Goal: Task Accomplishment & Management: Manage account settings

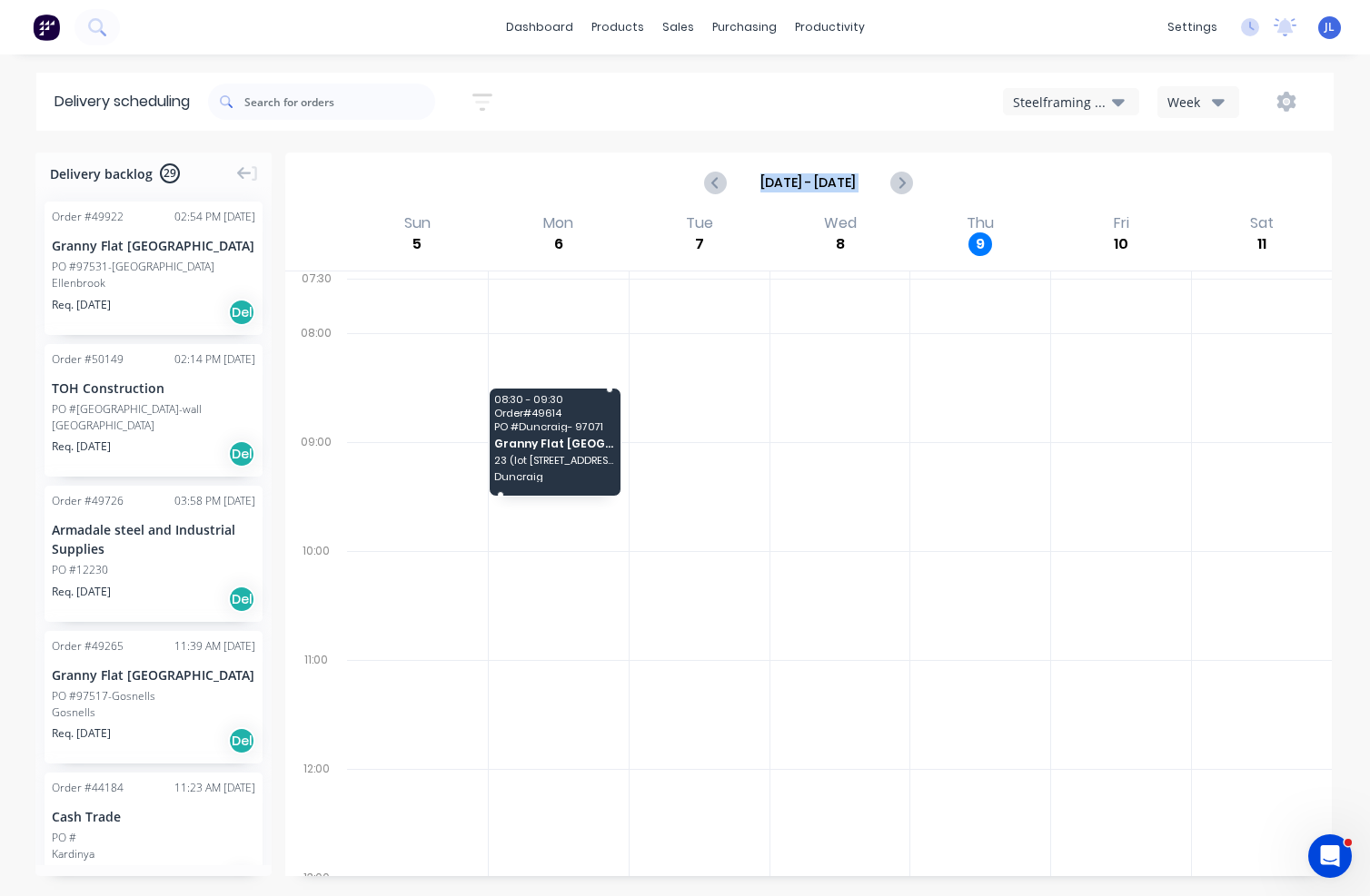
click at [538, 417] on span "Order # 49614" at bounding box center [554, 414] width 119 height 11
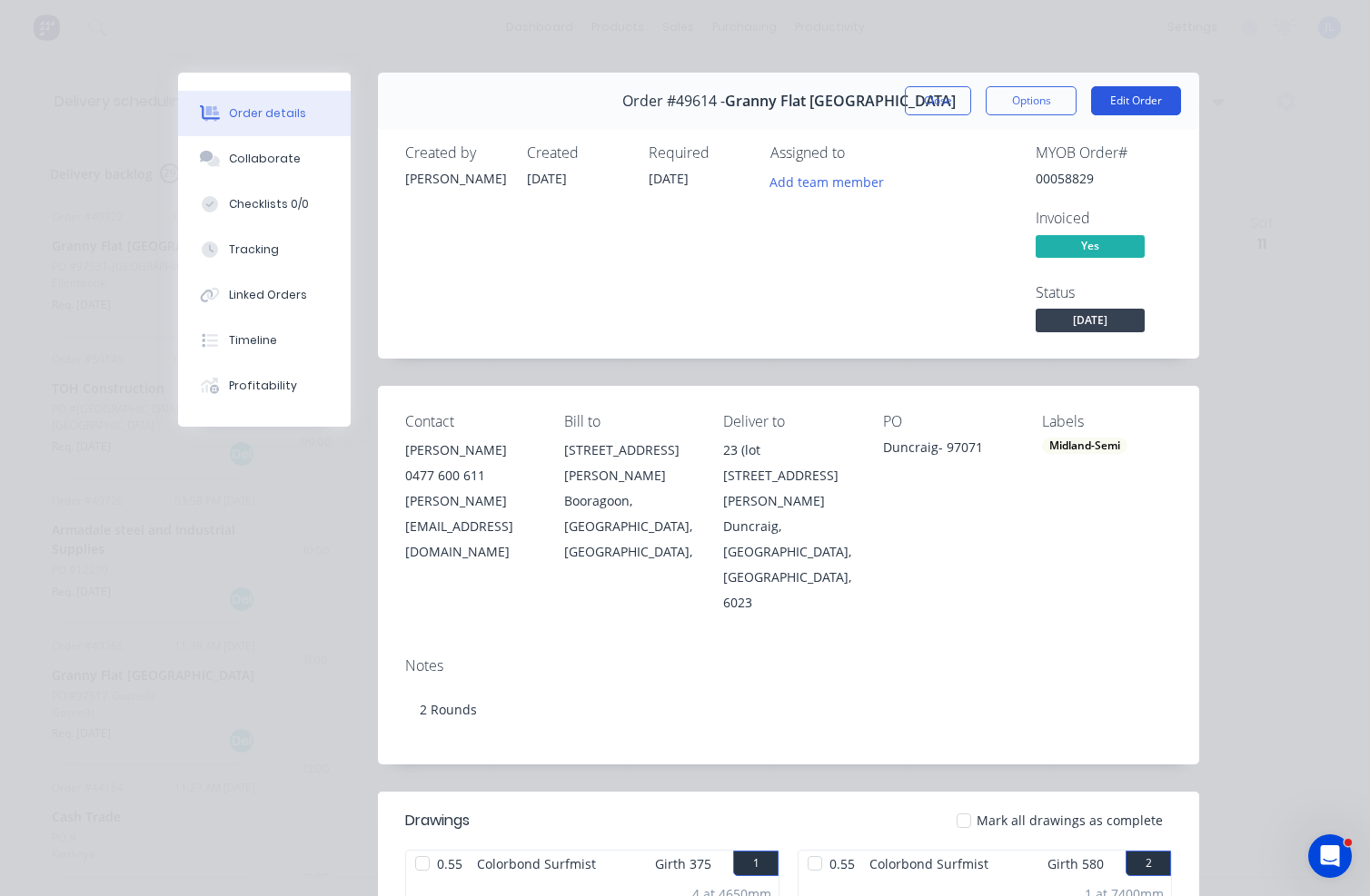
click at [986, 105] on button "Edit Order" at bounding box center [1136, 101] width 90 height 29
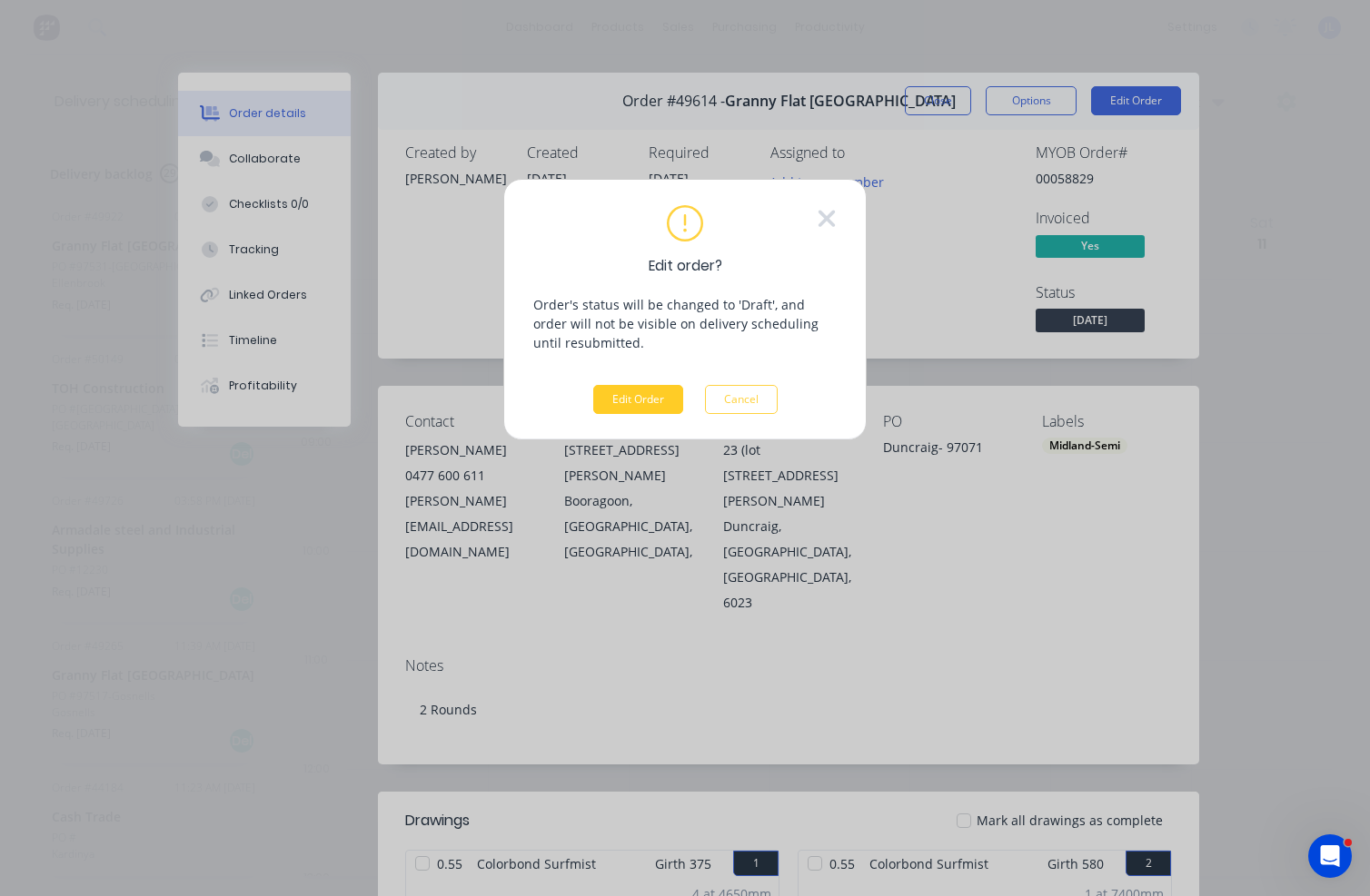
click at [654, 404] on button "Edit Order" at bounding box center [638, 400] width 90 height 29
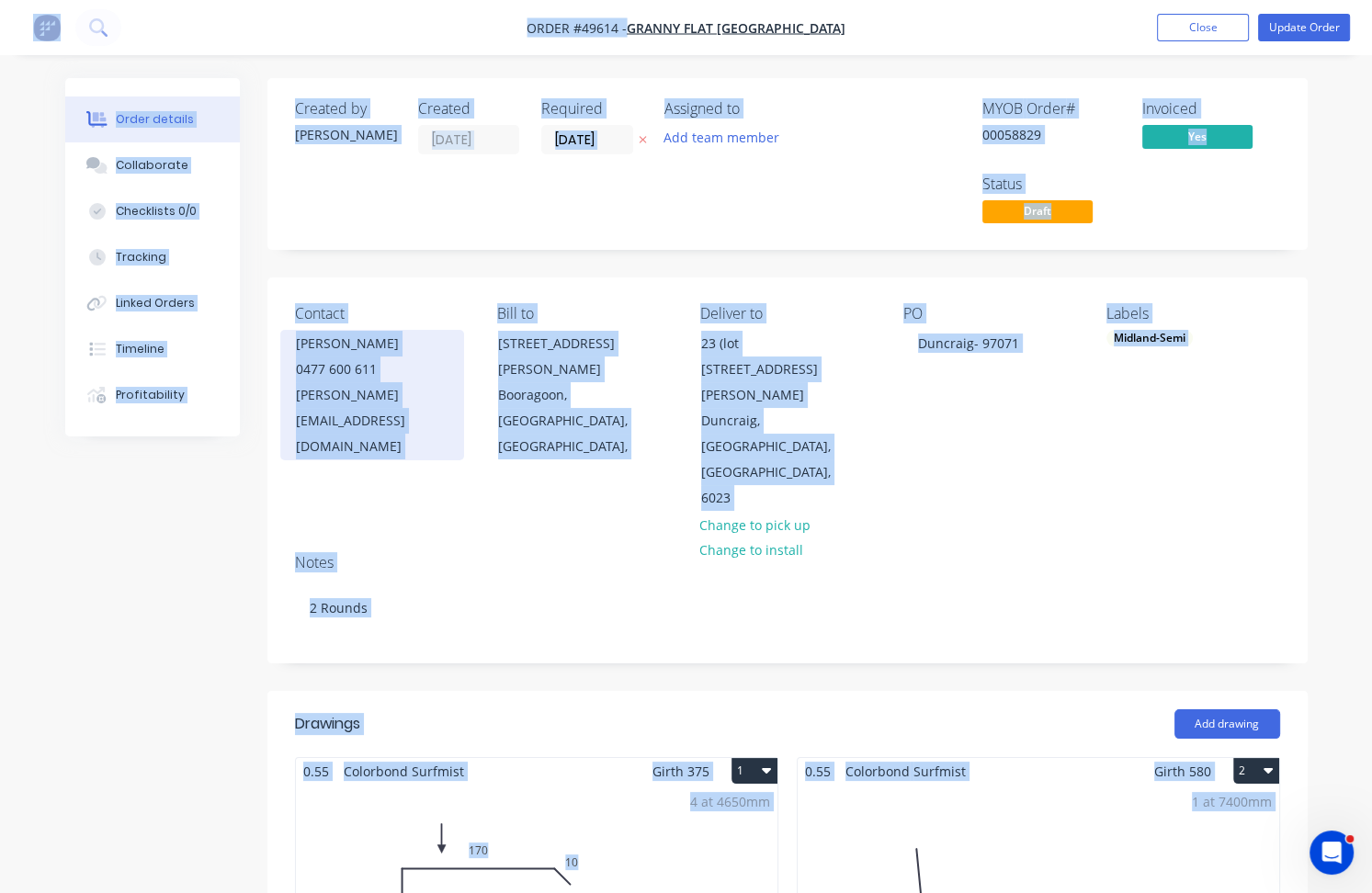
click at [329, 331] on div "[PERSON_NAME]" at bounding box center [372, 344] width 152 height 26
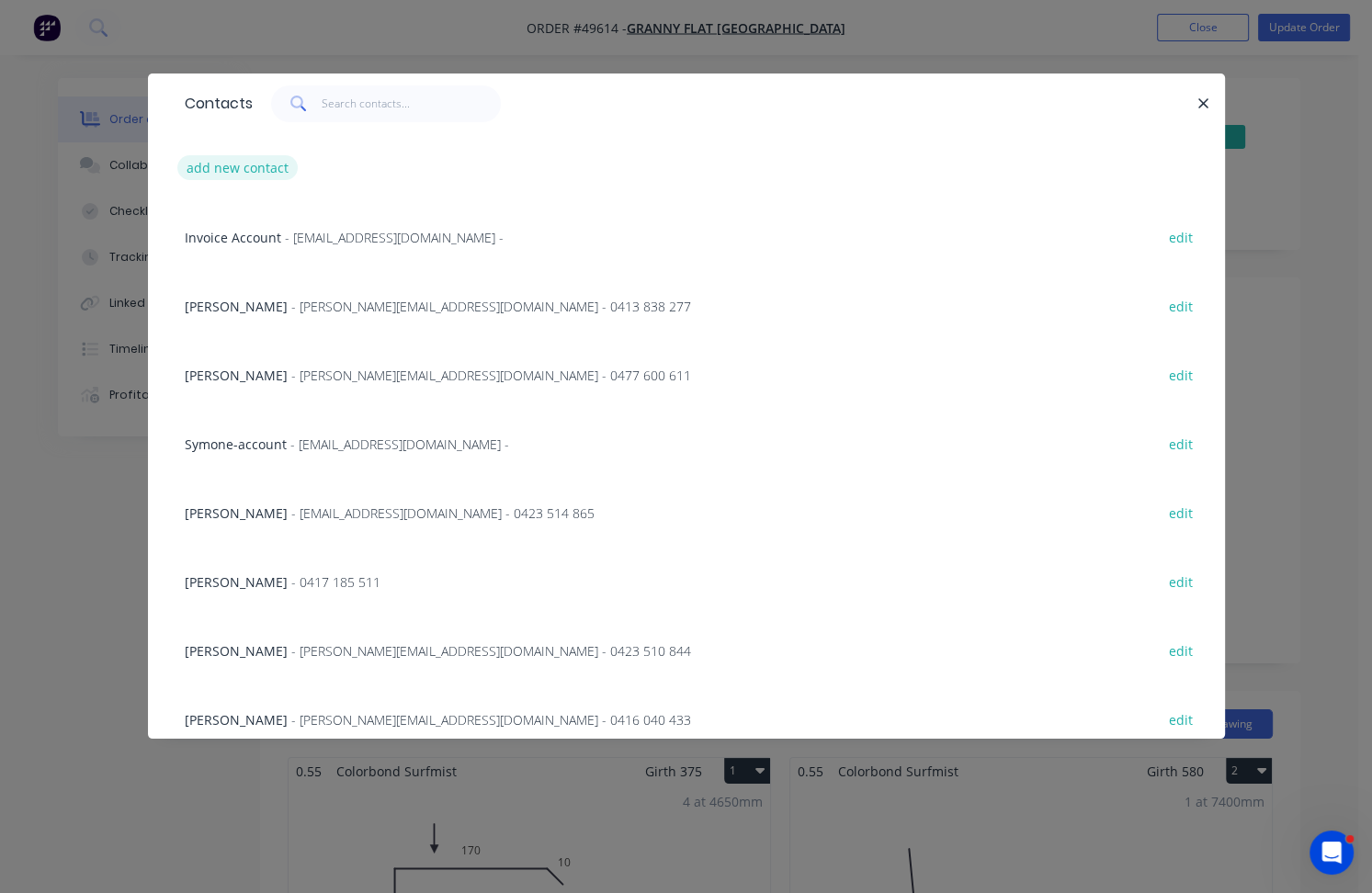
click at [230, 160] on button "add new contact" at bounding box center [238, 167] width 121 height 25
select select "AU"
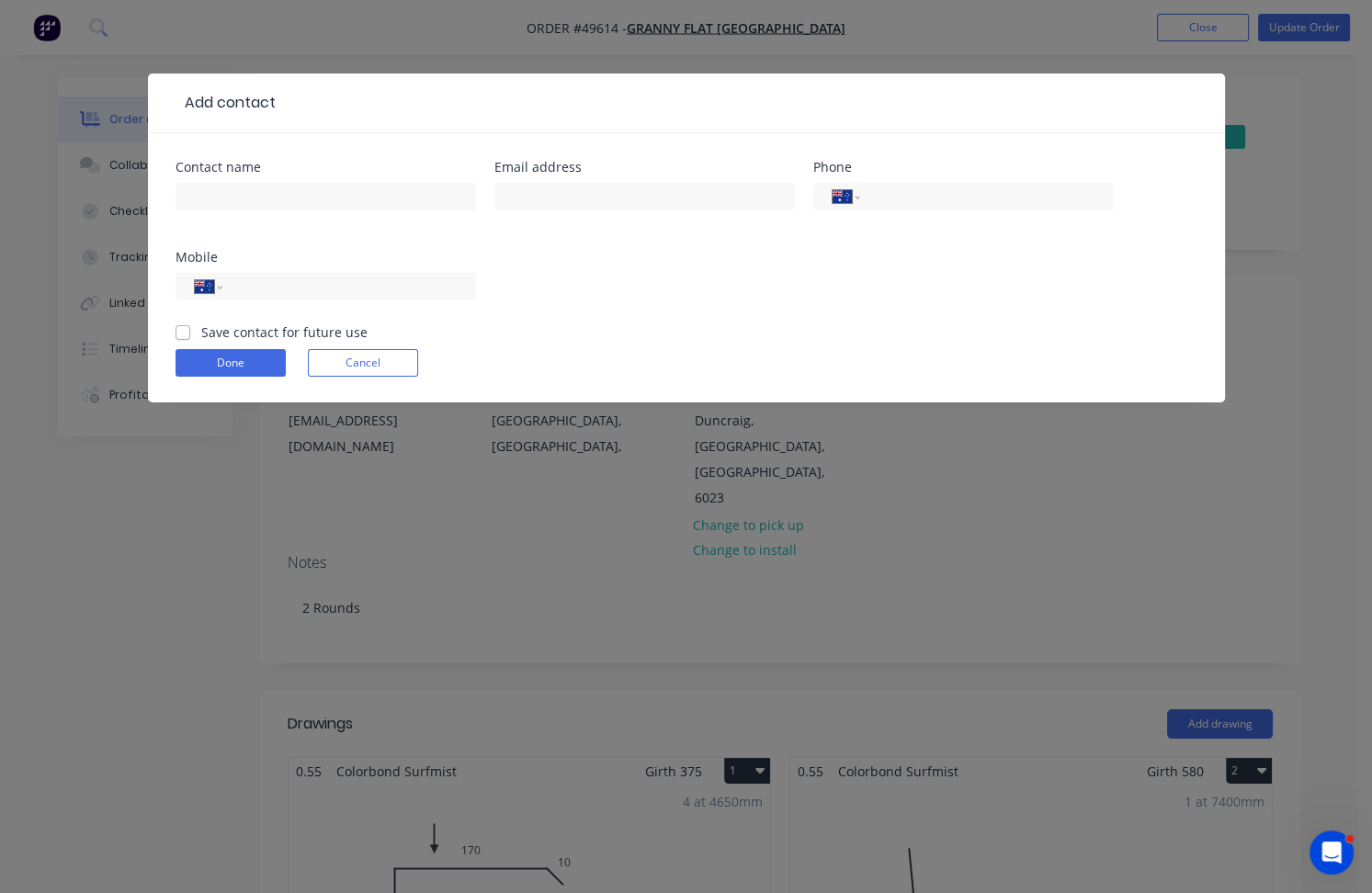
click at [254, 183] on div at bounding box center [325, 197] width 300 height 28
click at [252, 196] on input "text" at bounding box center [325, 197] width 300 height 28
type input "·"
click at [231, 358] on button "Done" at bounding box center [231, 363] width 111 height 28
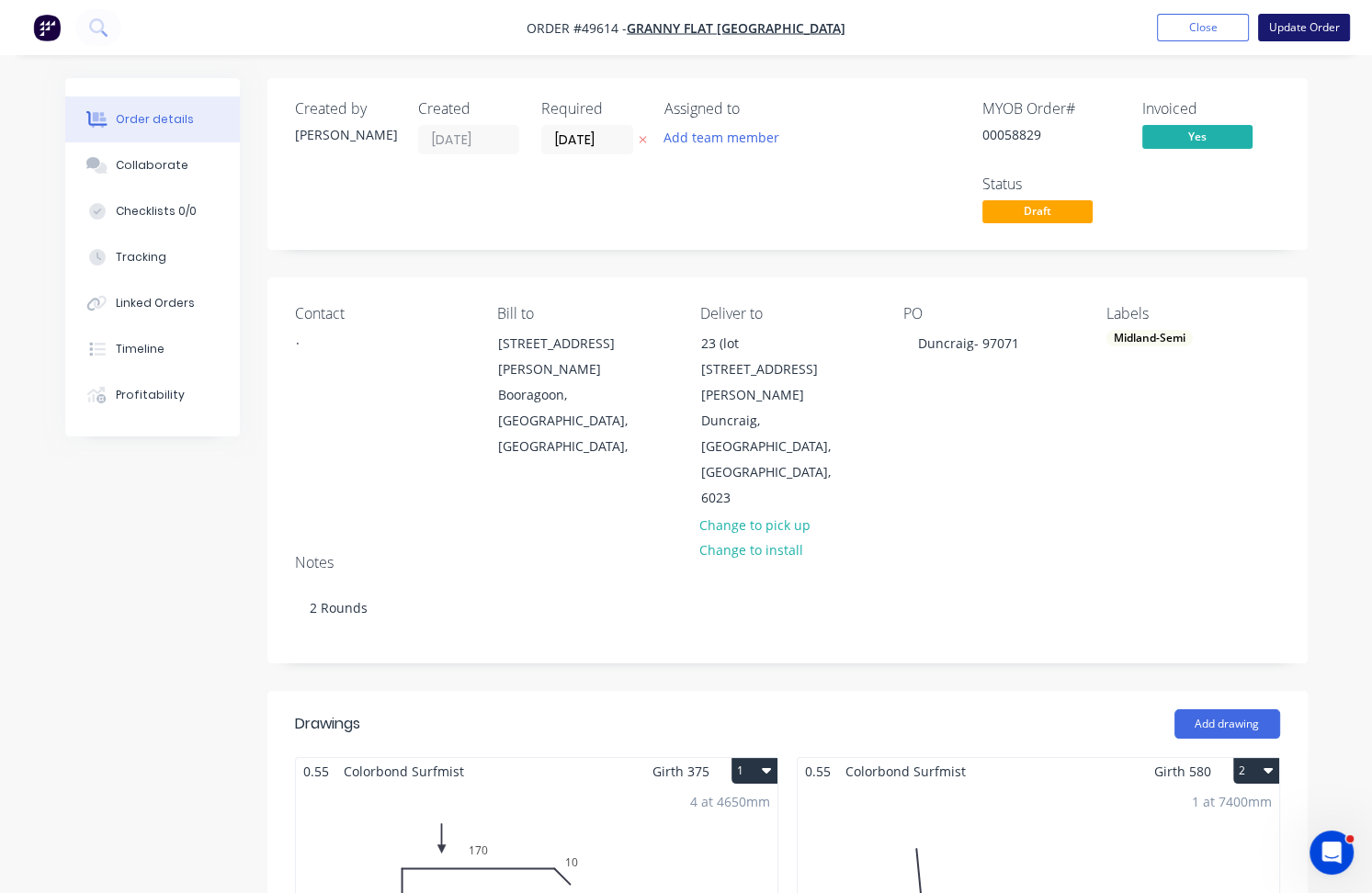
click at [996, 32] on button "Update Order" at bounding box center [1303, 28] width 92 height 28
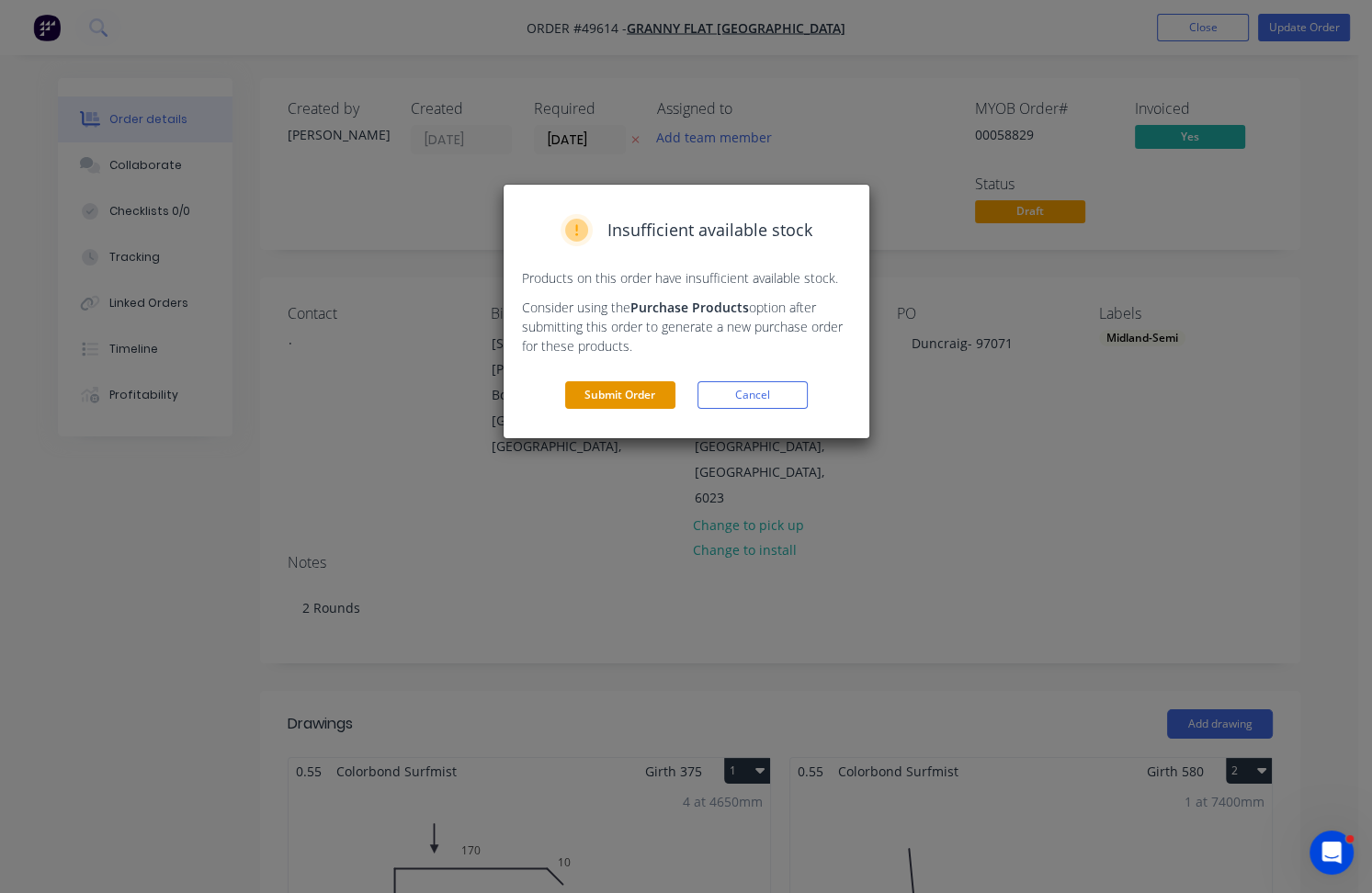
click at [587, 393] on button "Submit Order" at bounding box center [620, 395] width 111 height 28
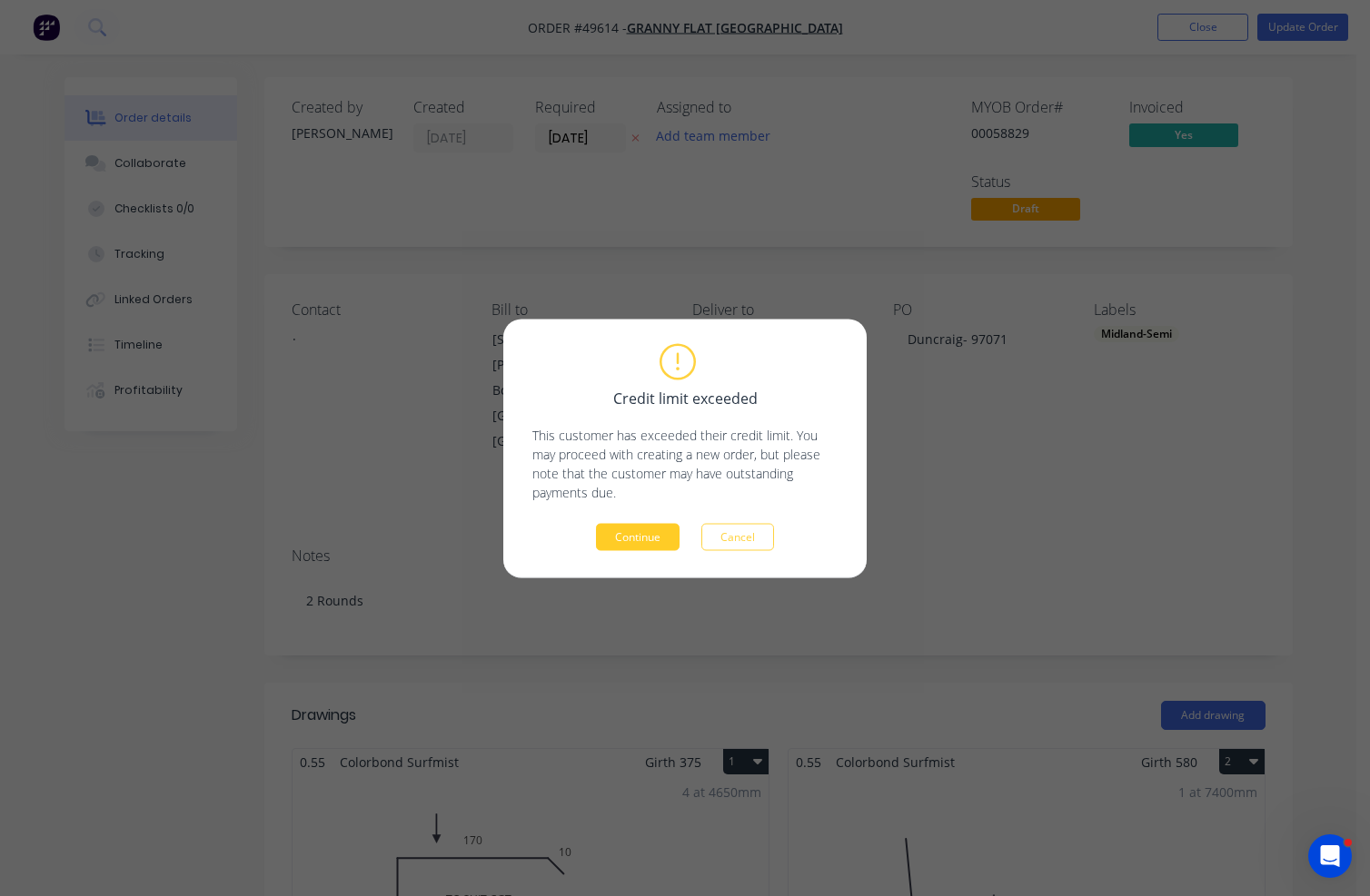
click at [661, 529] on button "Continue" at bounding box center [637, 537] width 84 height 28
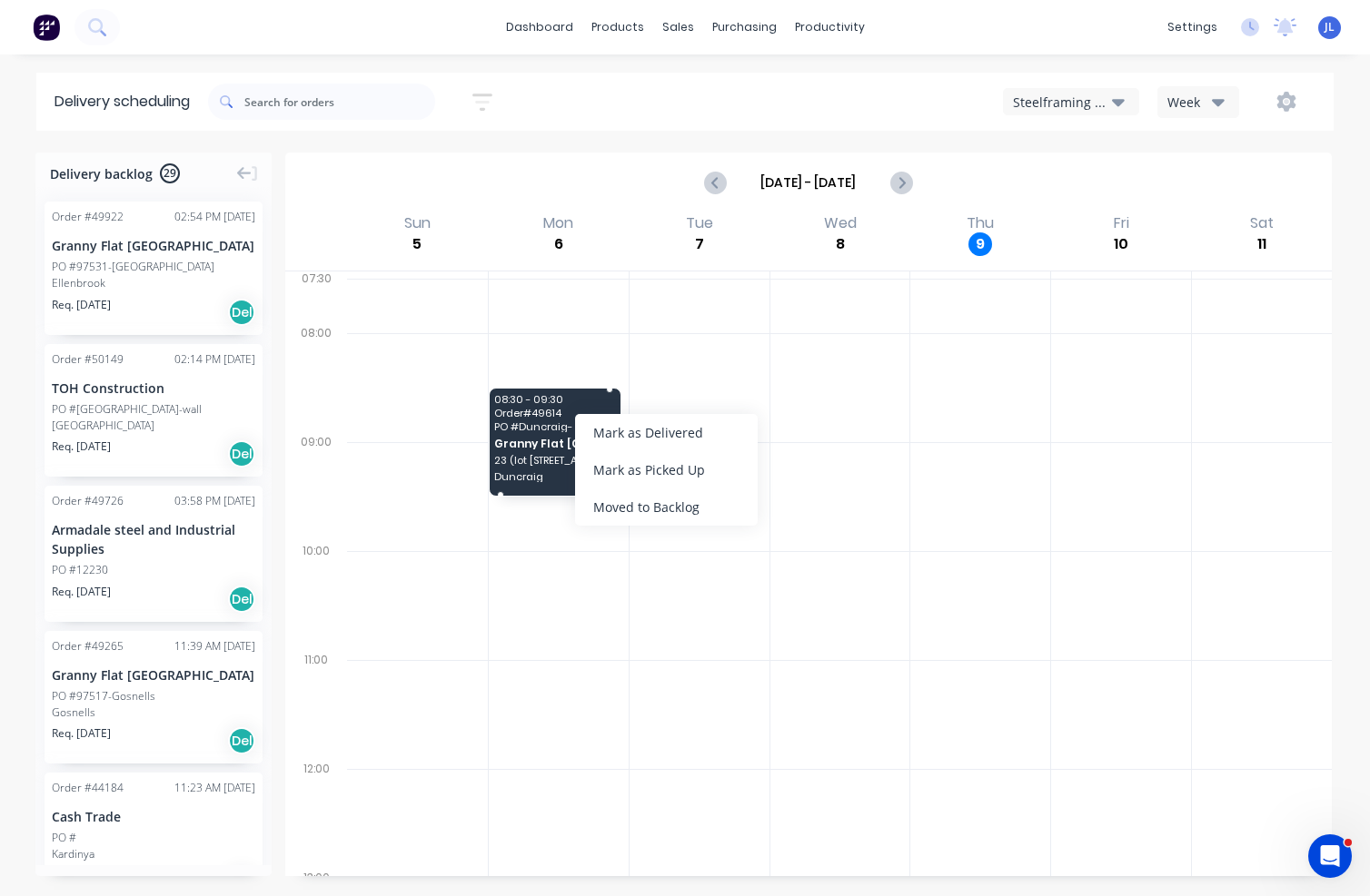
click at [534, 402] on span "08:30 - 09:30" at bounding box center [554, 400] width 119 height 11
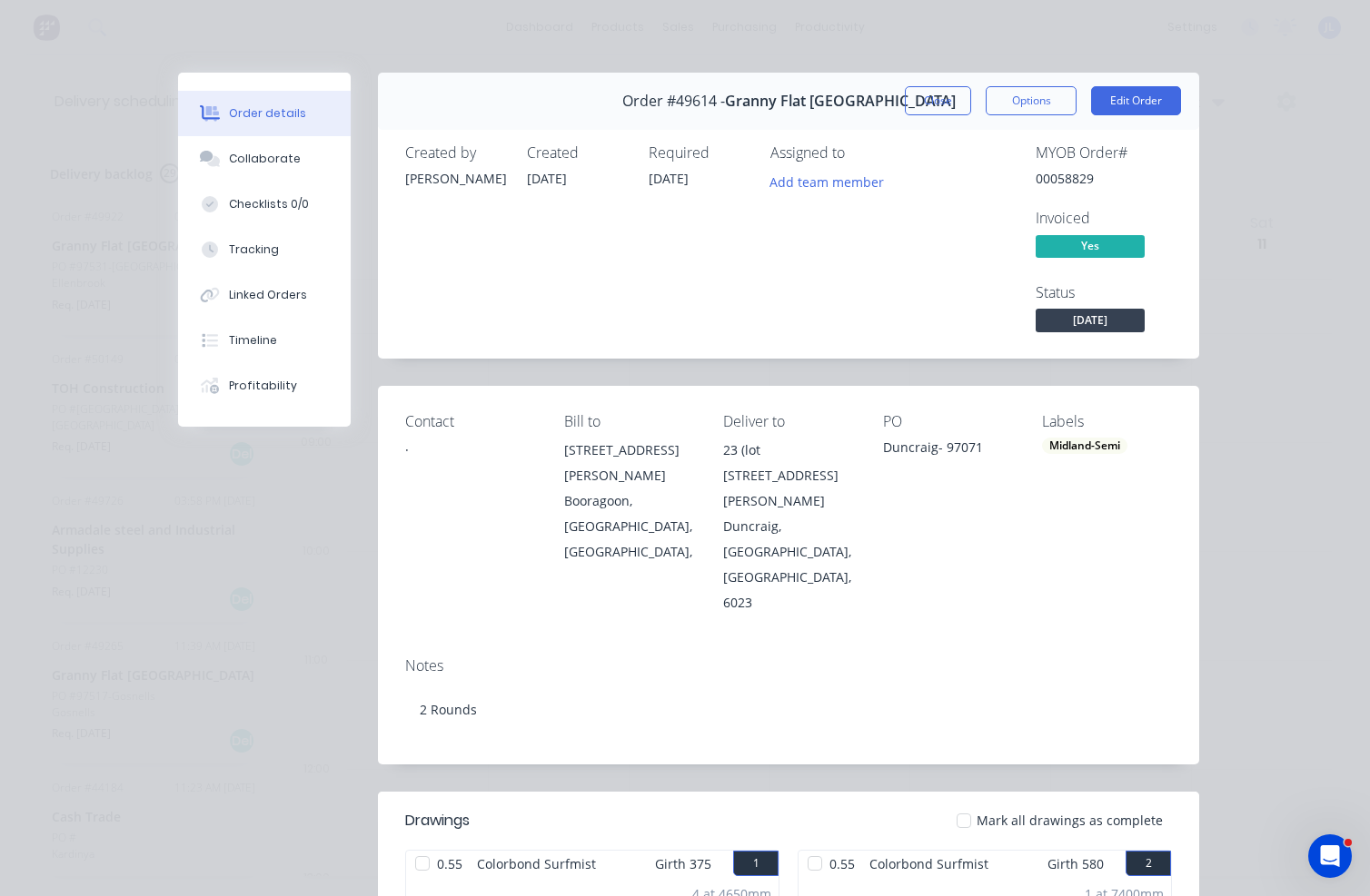
click at [921, 101] on button "Close" at bounding box center [938, 101] width 66 height 29
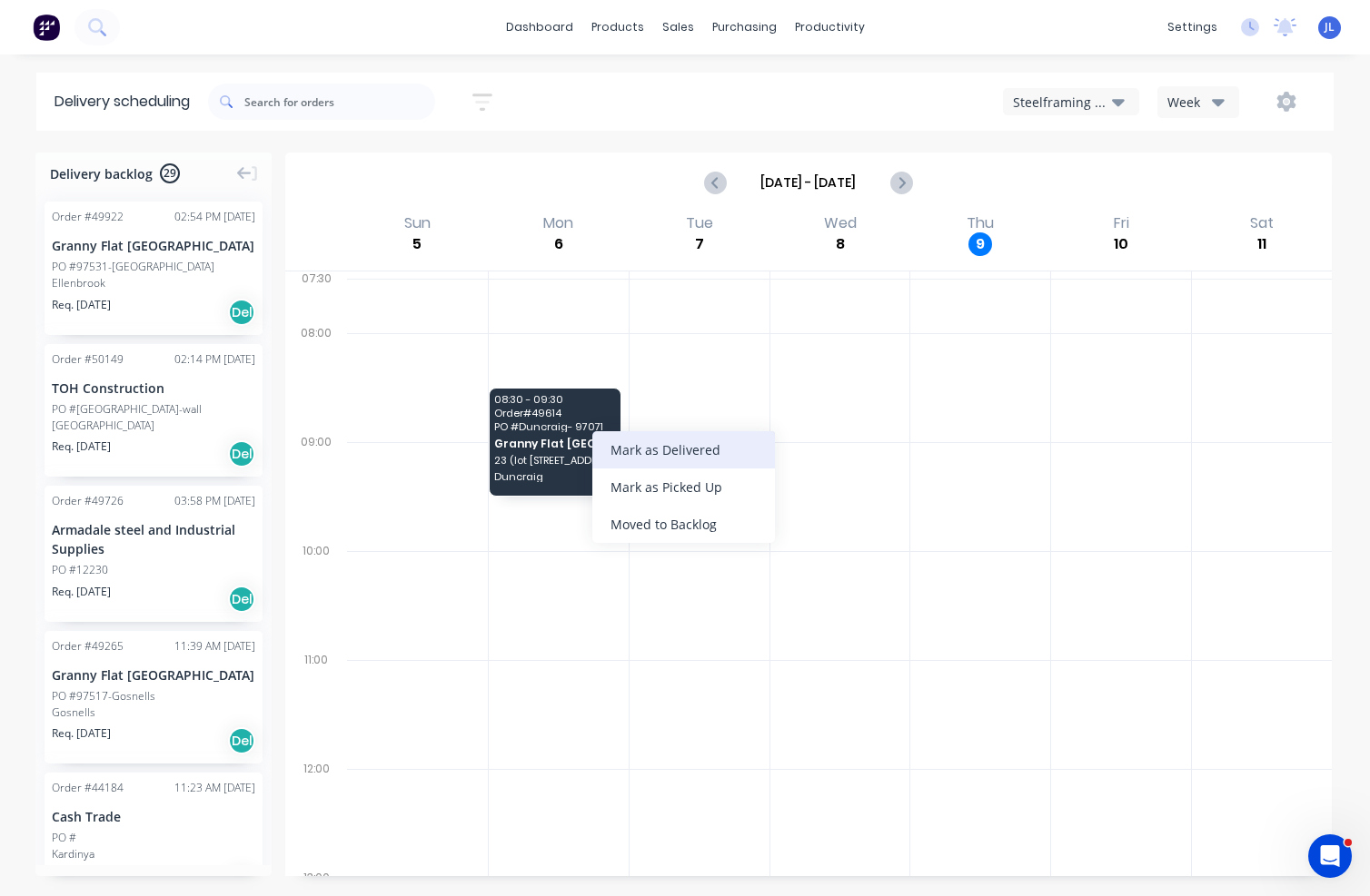
click at [713, 443] on div "Mark as Delivered" at bounding box center [683, 449] width 183 height 38
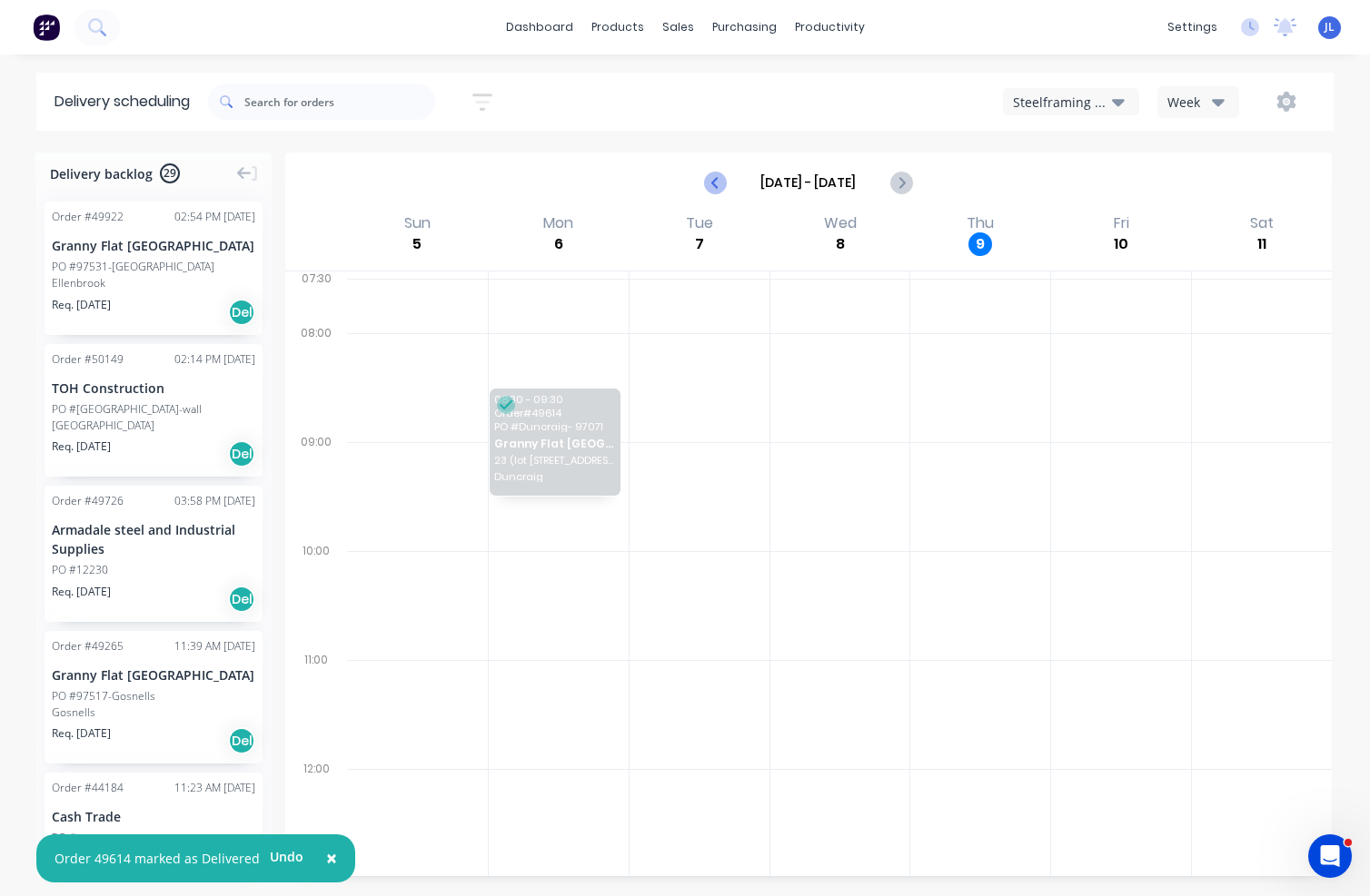
click at [707, 181] on icon "Previous page" at bounding box center [716, 183] width 22 height 22
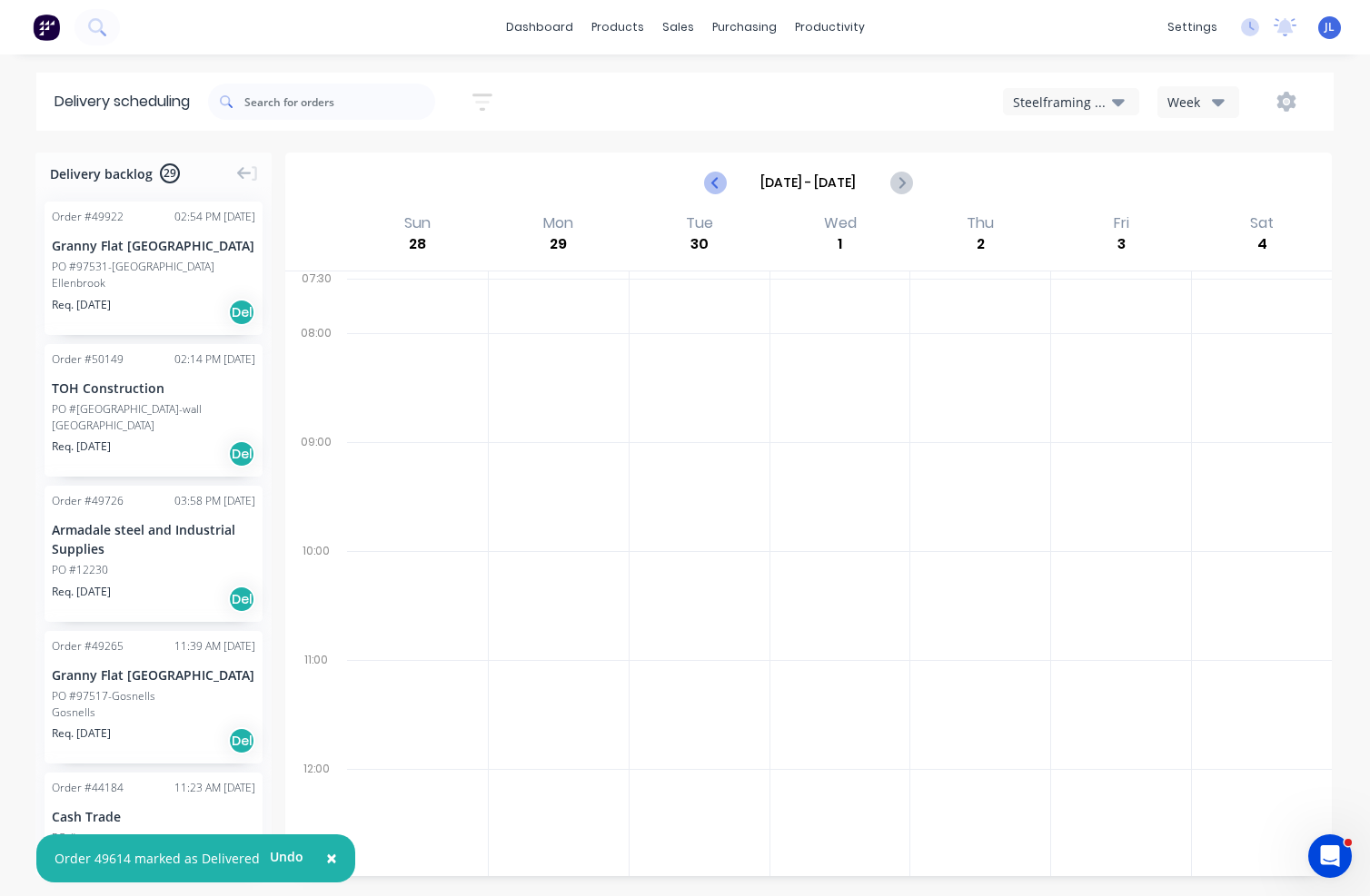
click at [707, 181] on icon "Previous page" at bounding box center [716, 183] width 22 height 22
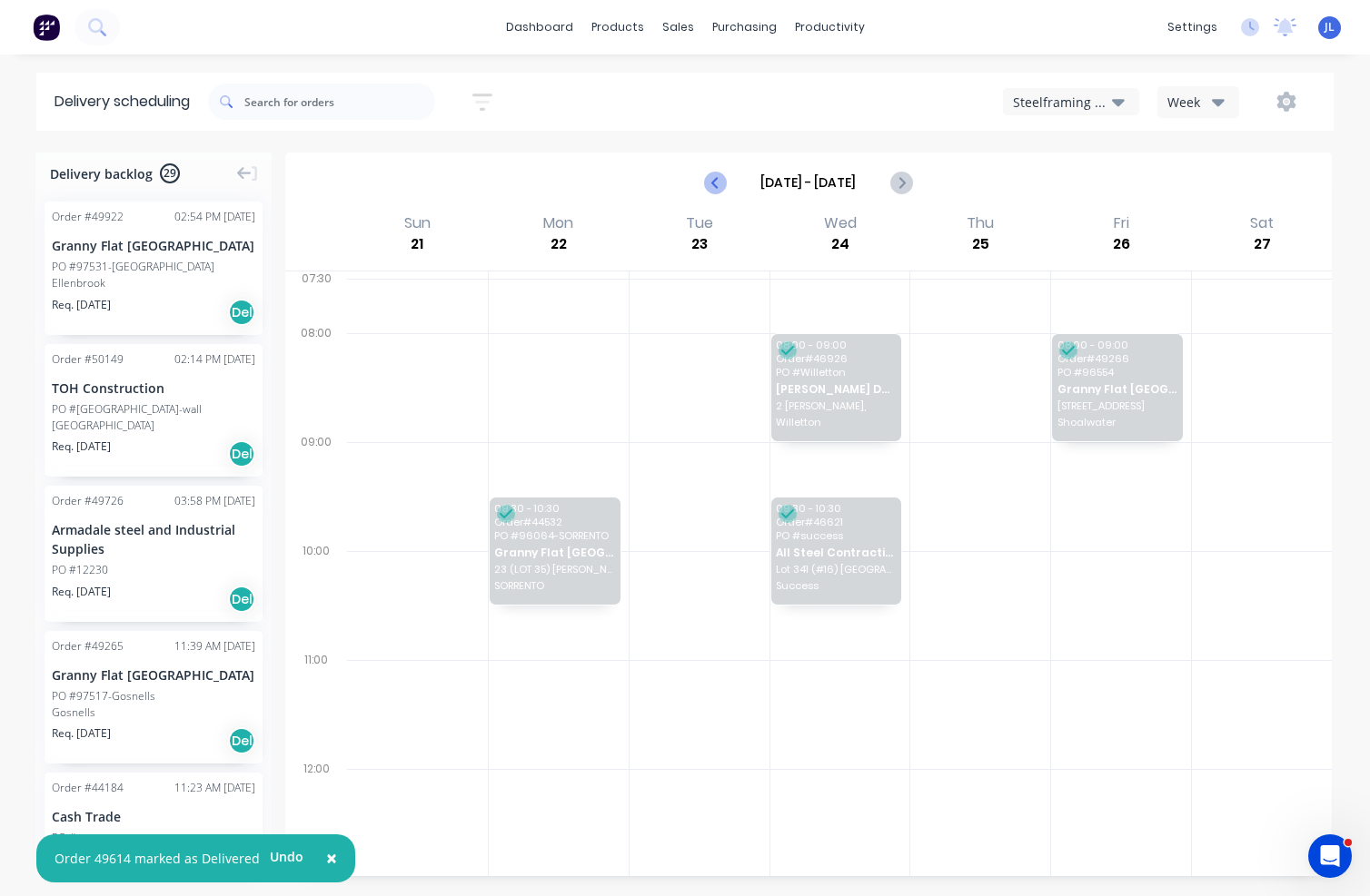
click at [710, 181] on icon "Previous page" at bounding box center [716, 183] width 22 height 22
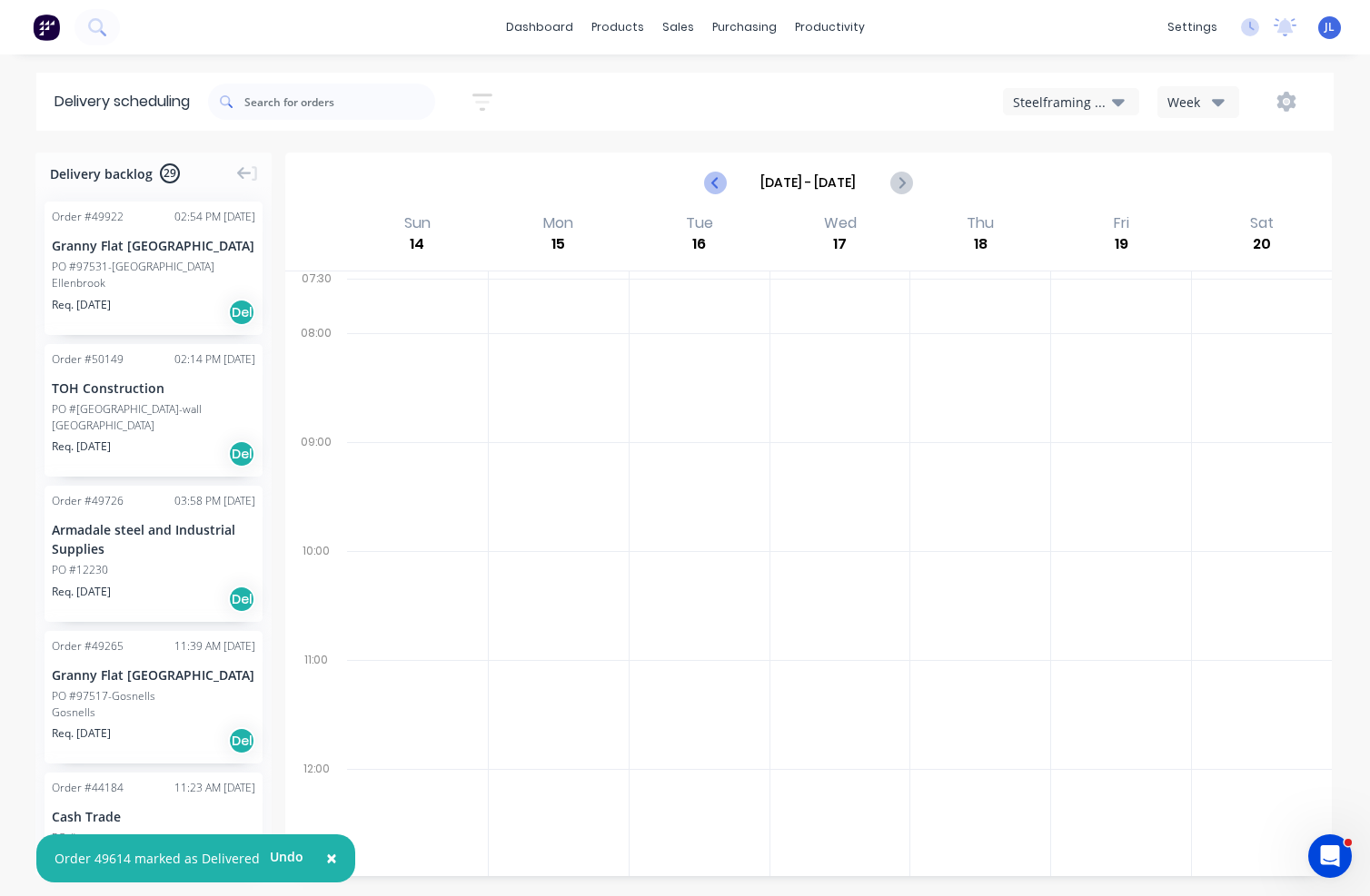
click at [710, 181] on icon "Previous page" at bounding box center [716, 183] width 22 height 22
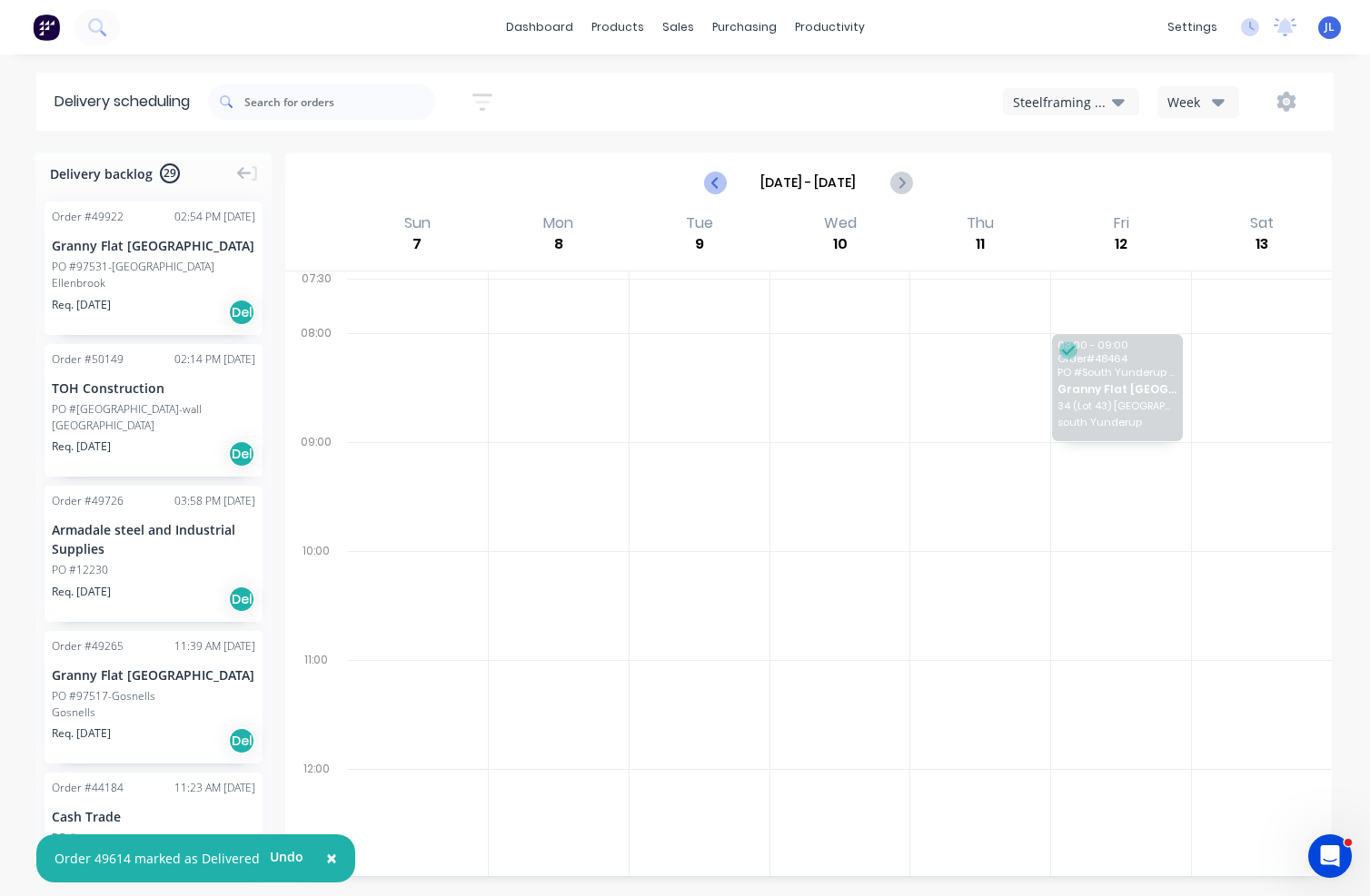
click at [710, 181] on icon "Previous page" at bounding box center [716, 183] width 22 height 22
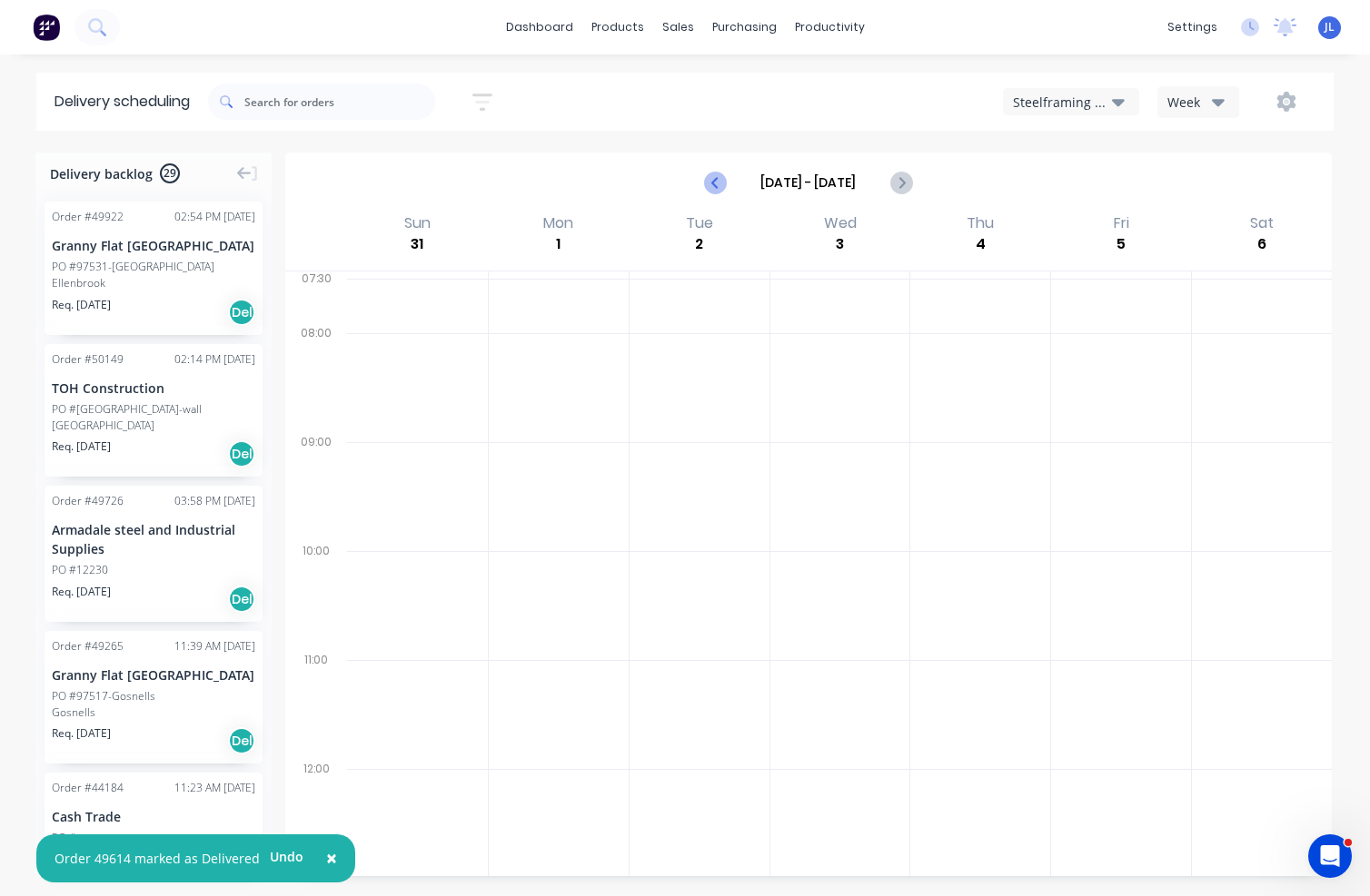
click at [710, 181] on icon "Previous page" at bounding box center [716, 183] width 22 height 22
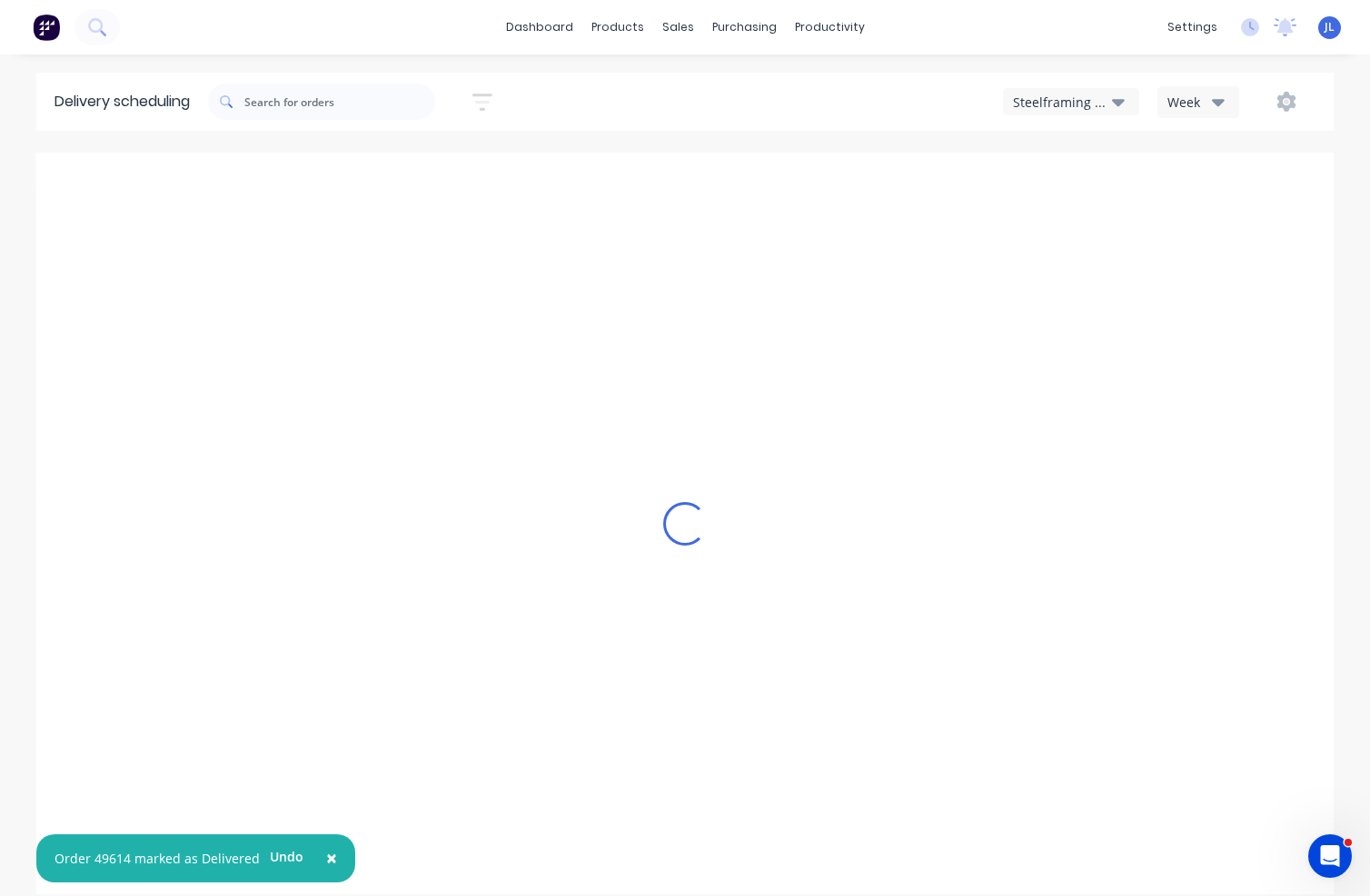
click at [710, 181] on icon "Previous page" at bounding box center [716, 183] width 22 height 22
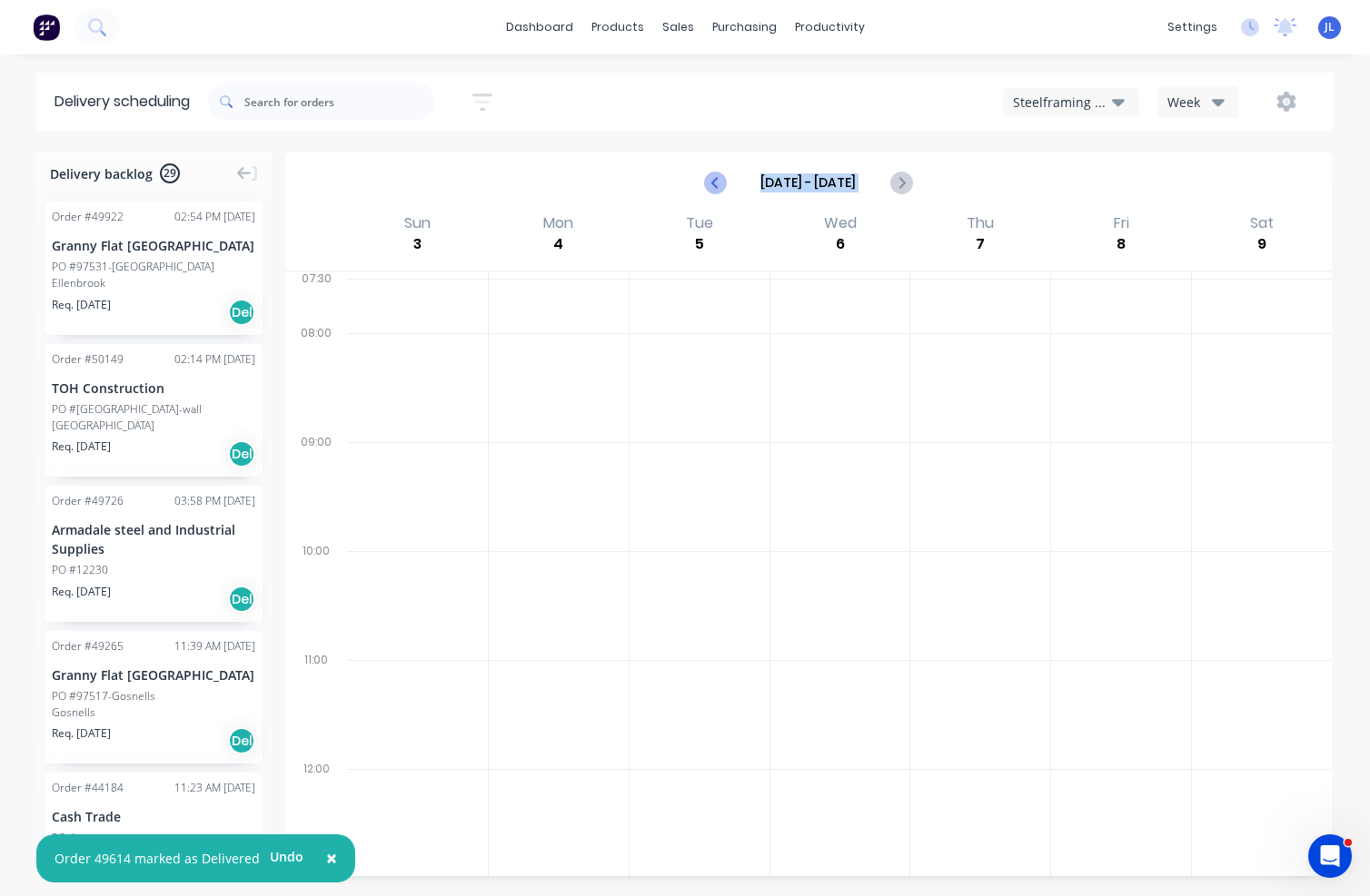
click at [710, 181] on icon "Previous page" at bounding box center [716, 183] width 22 height 22
type input "[DATE] - [DATE]"
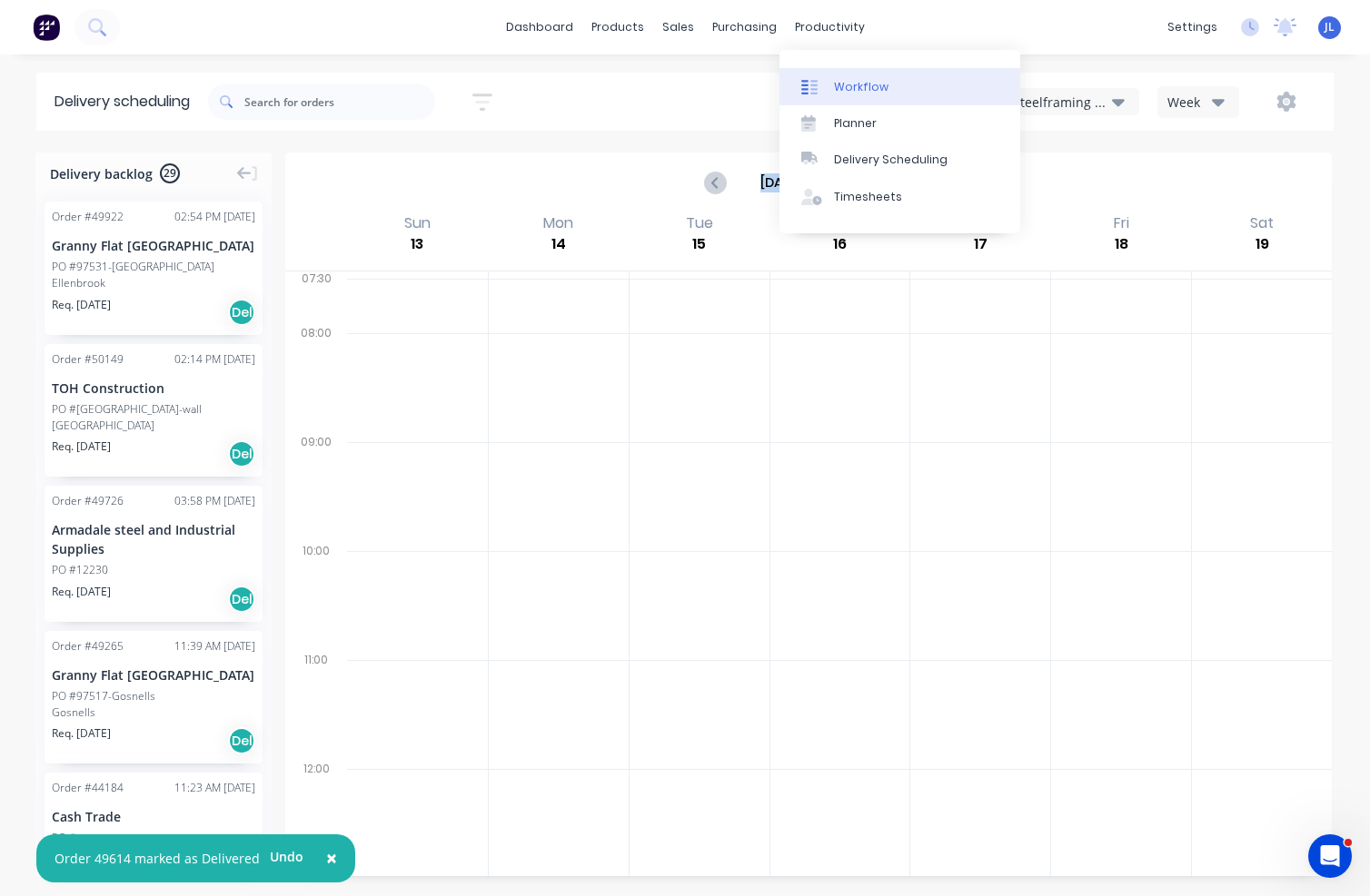
drag, startPoint x: 862, startPoint y: 84, endPoint x: 849, endPoint y: 74, distance: 16.4
click at [862, 84] on div "Workflow" at bounding box center [861, 87] width 54 height 17
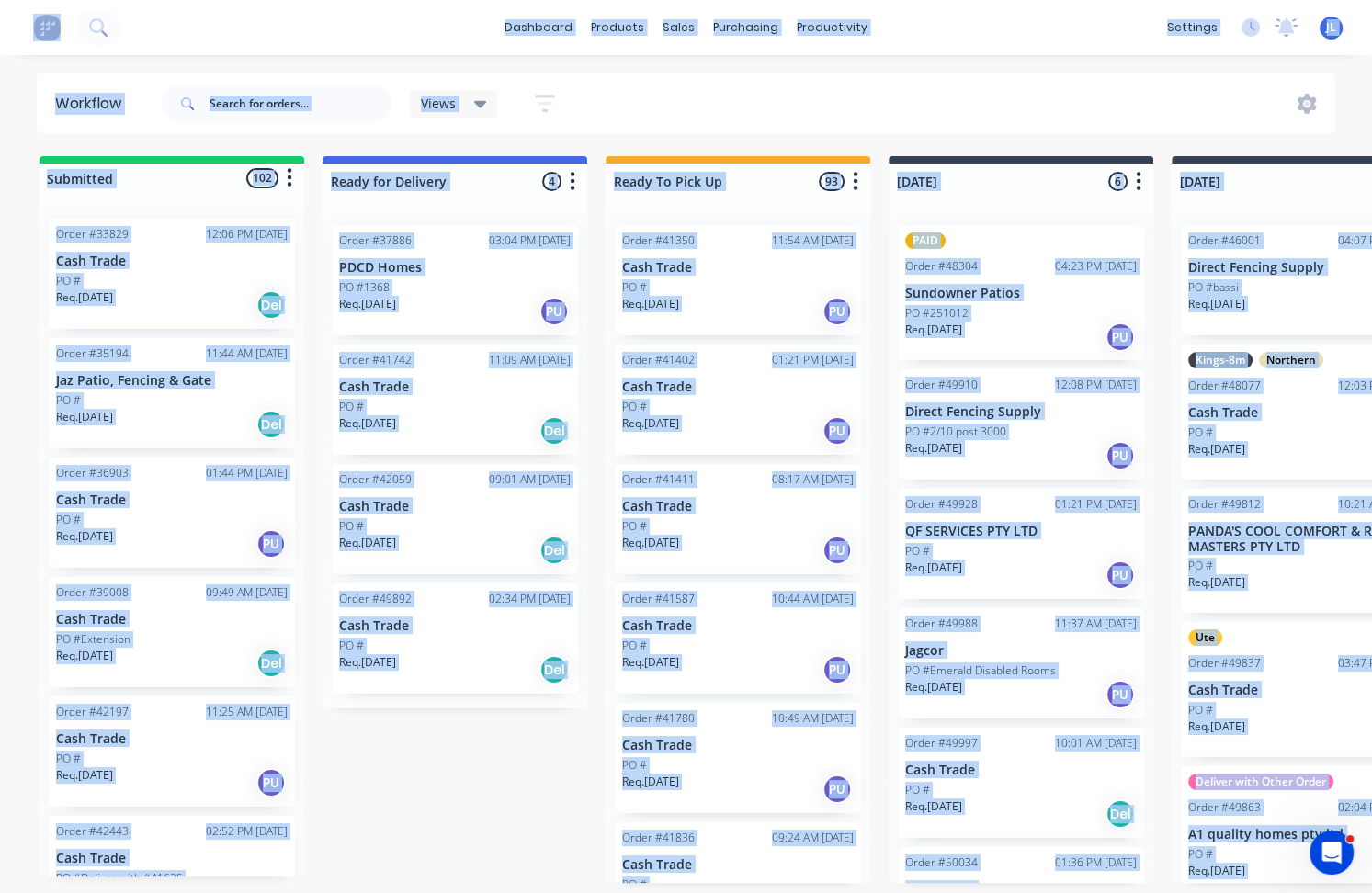
click at [4, 344] on div "Submitted 102 Status colour #13CE66 hex #13CE66 Save Cancel Summaries Total ord…" at bounding box center [1384, 519] width 2797 height 727
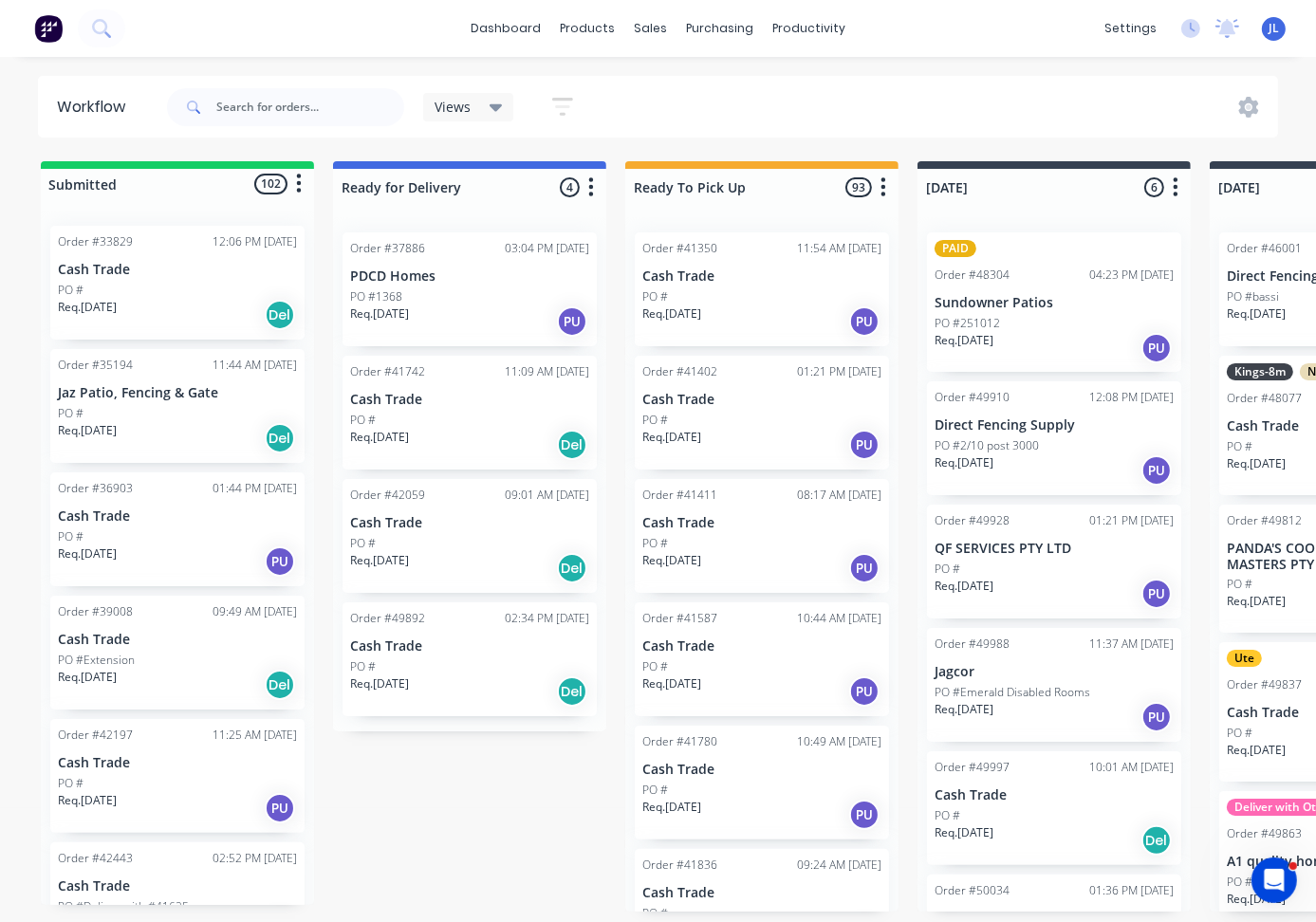
click at [239, 56] on div "dashboard products sales purchasing productivity dashboard products Product Cat…" at bounding box center [658, 28] width 1316 height 57
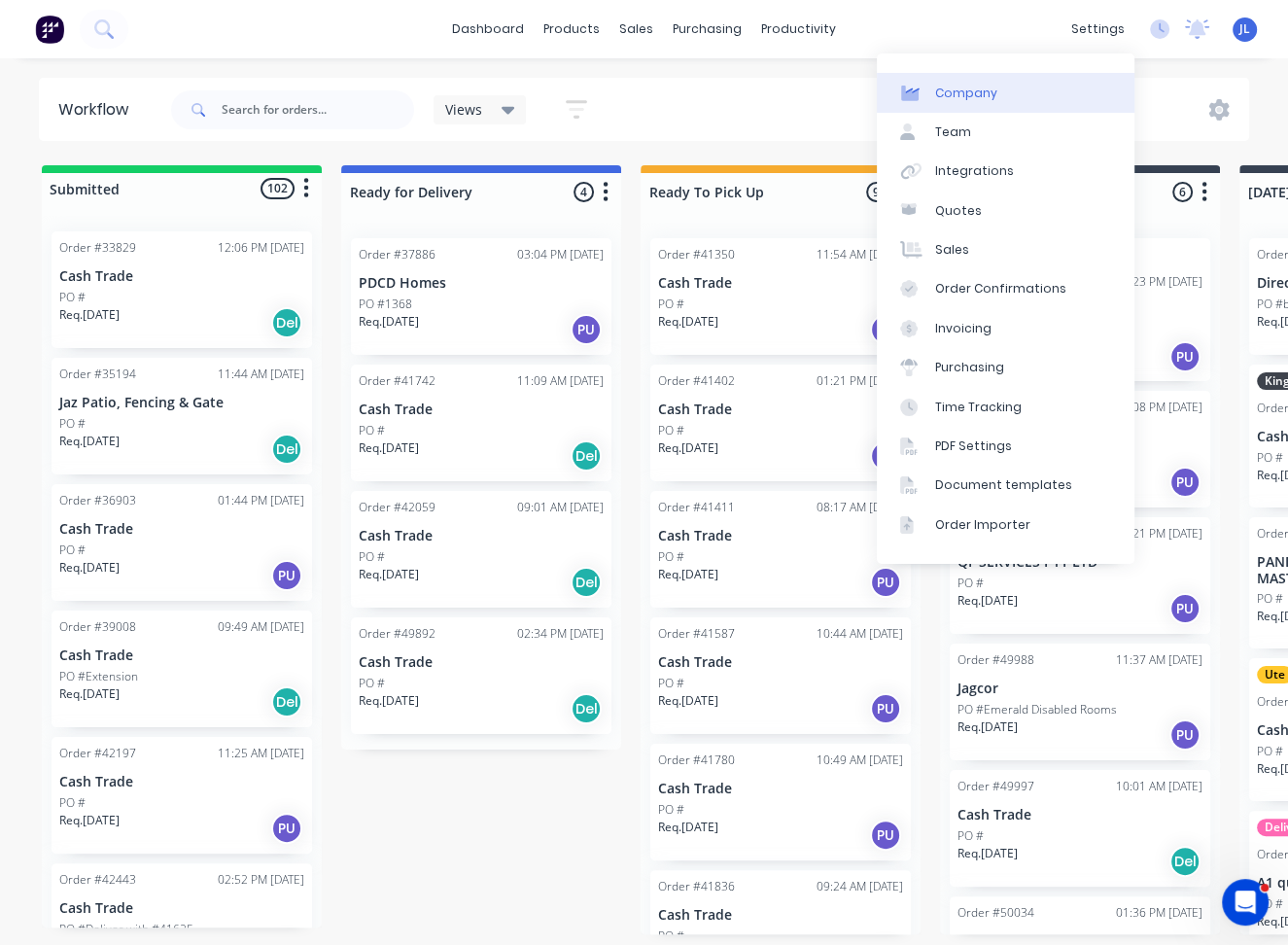
click at [982, 91] on div "Company" at bounding box center [966, 93] width 62 height 18
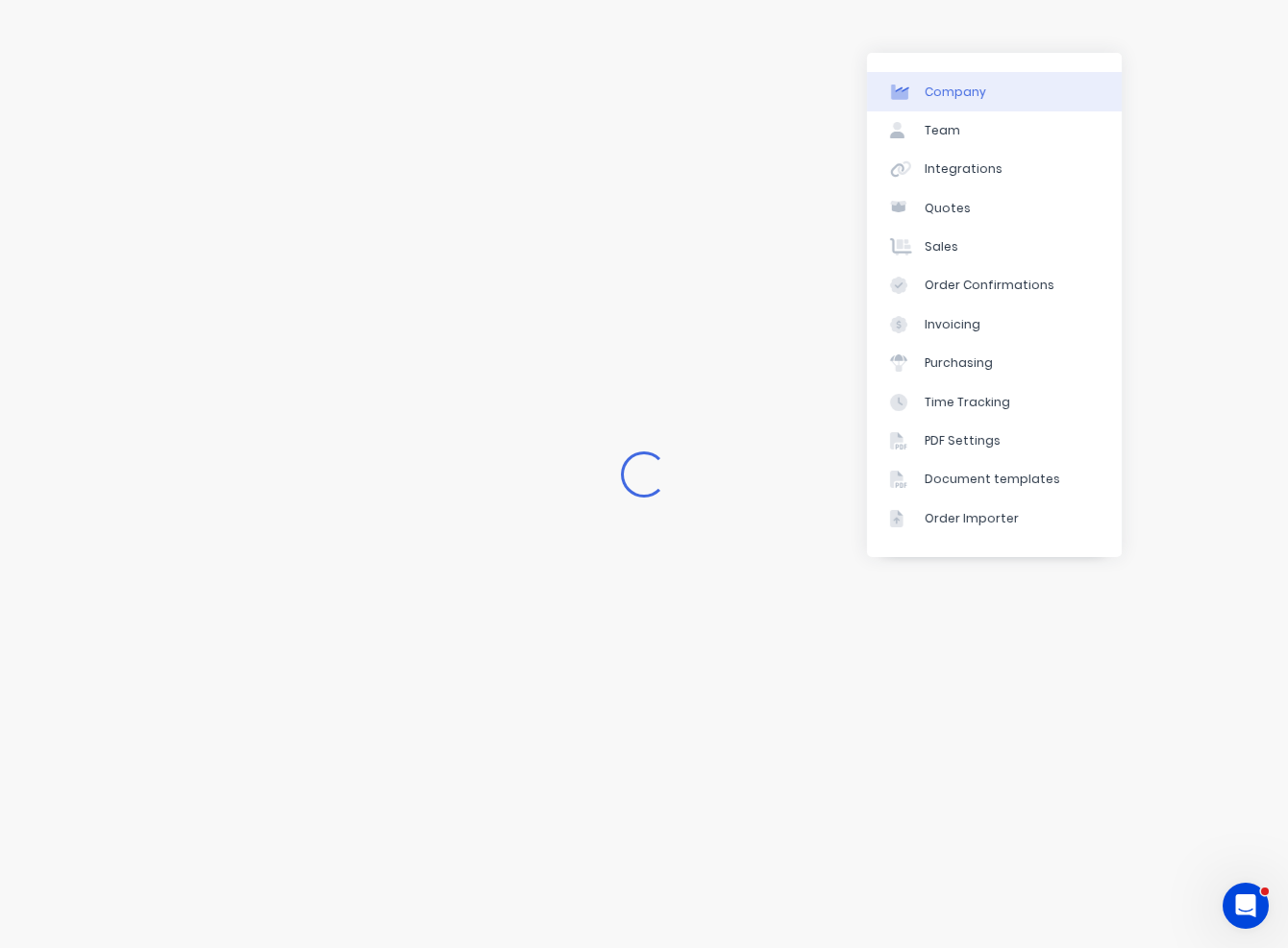
select select "AU"
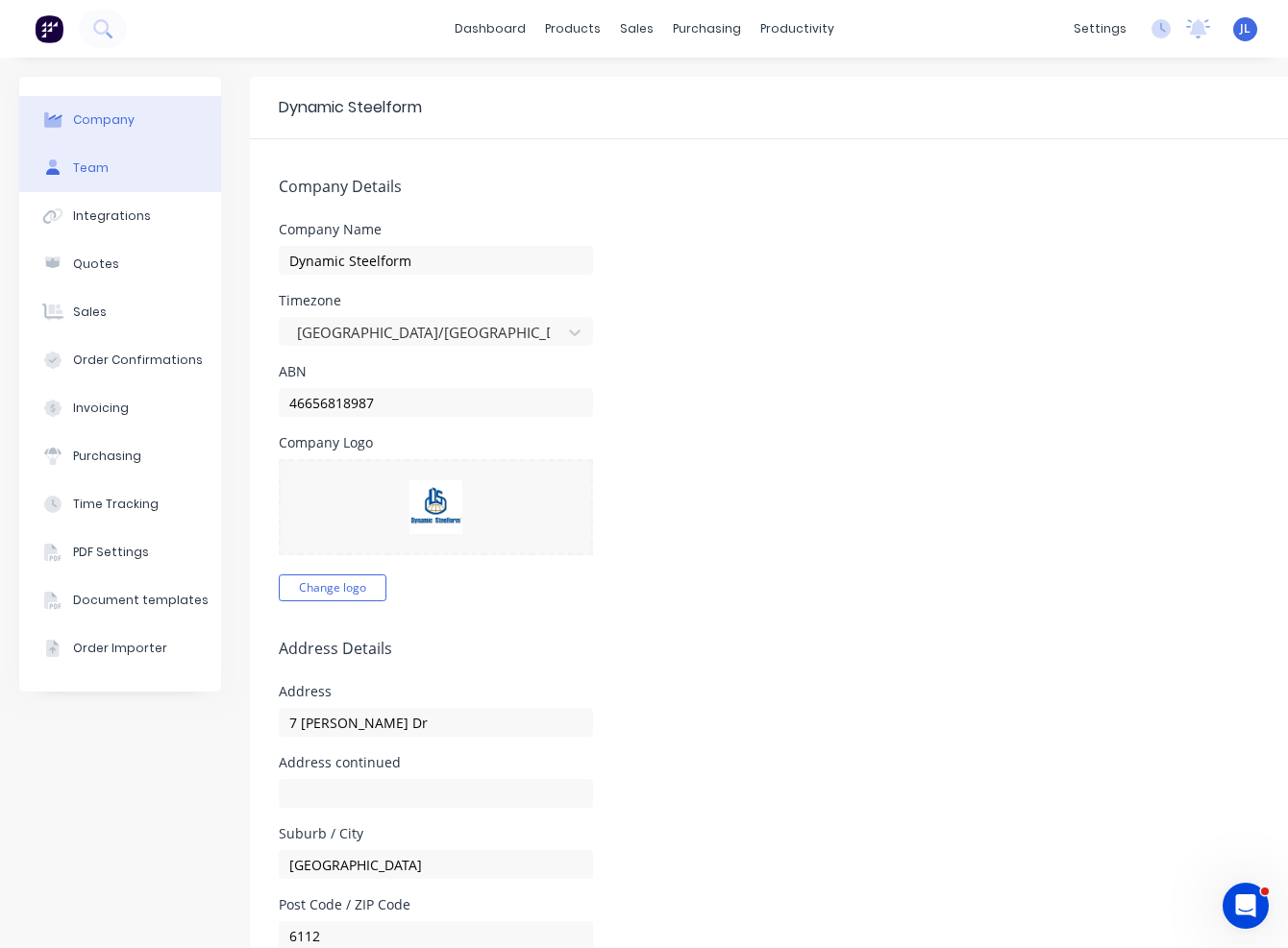
click at [106, 162] on button "Team" at bounding box center [121, 167] width 202 height 48
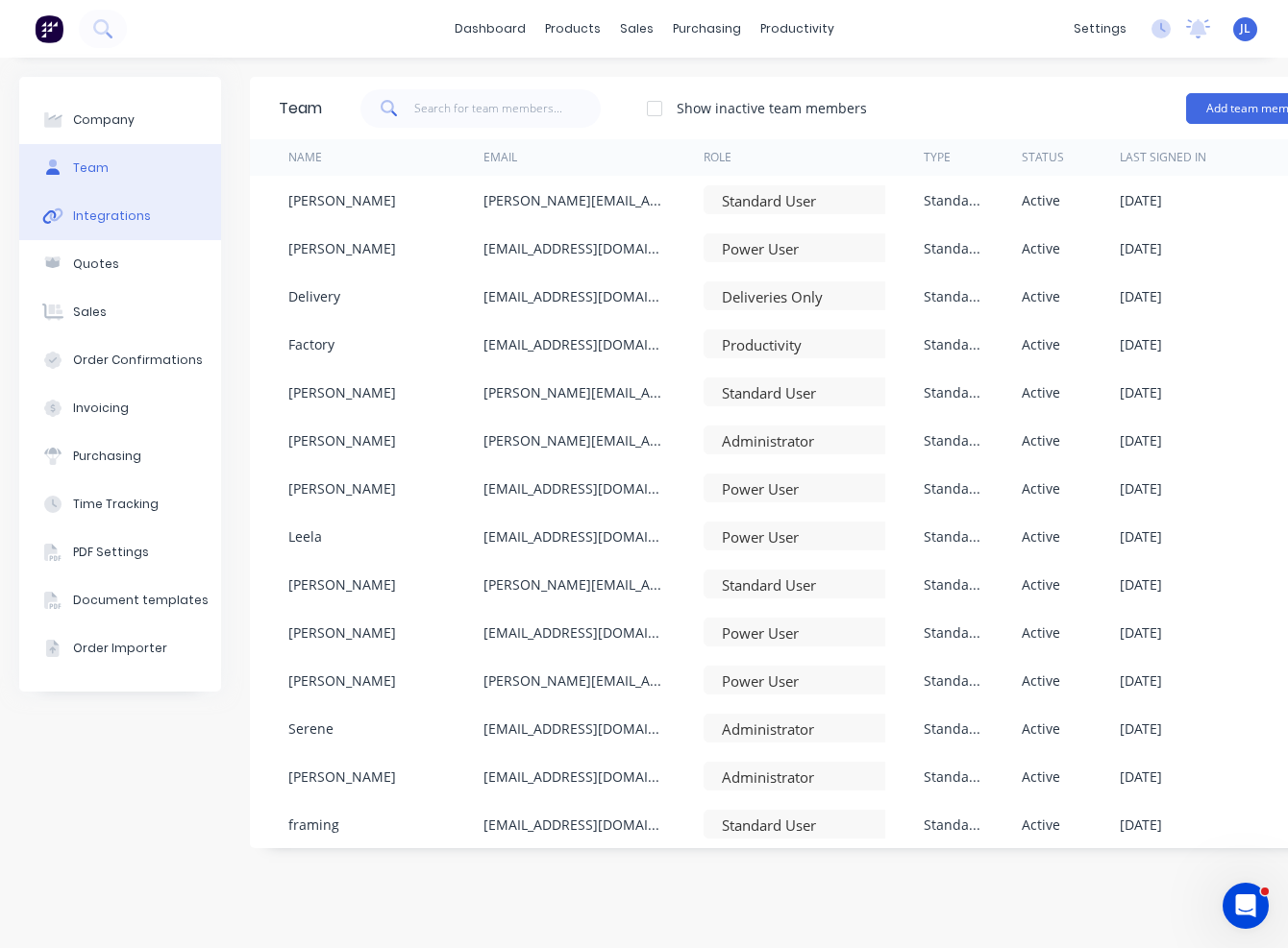
click at [131, 219] on div "Integrations" at bounding box center [112, 216] width 78 height 18
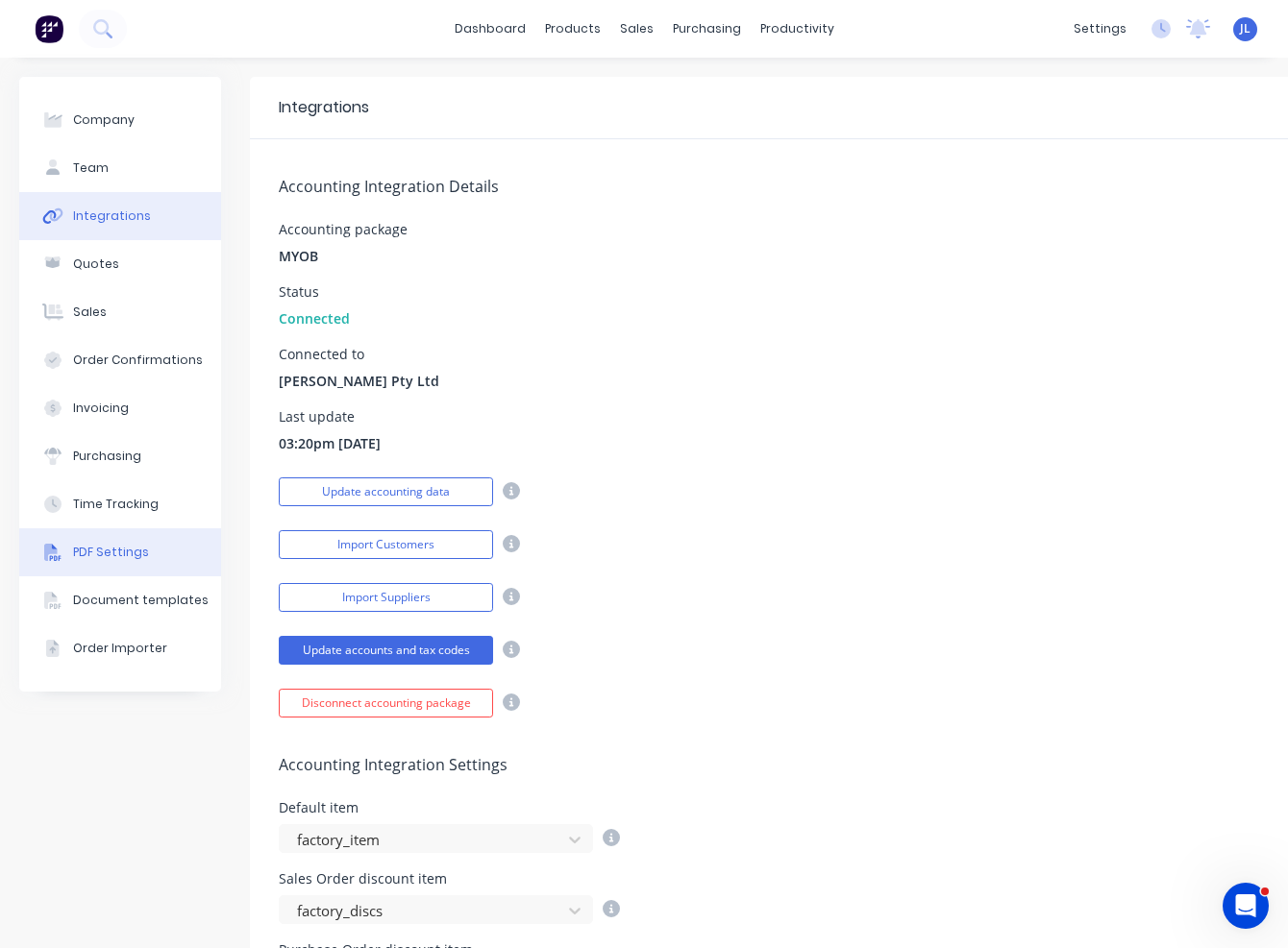
click at [103, 556] on div "PDF Settings" at bounding box center [111, 552] width 76 height 18
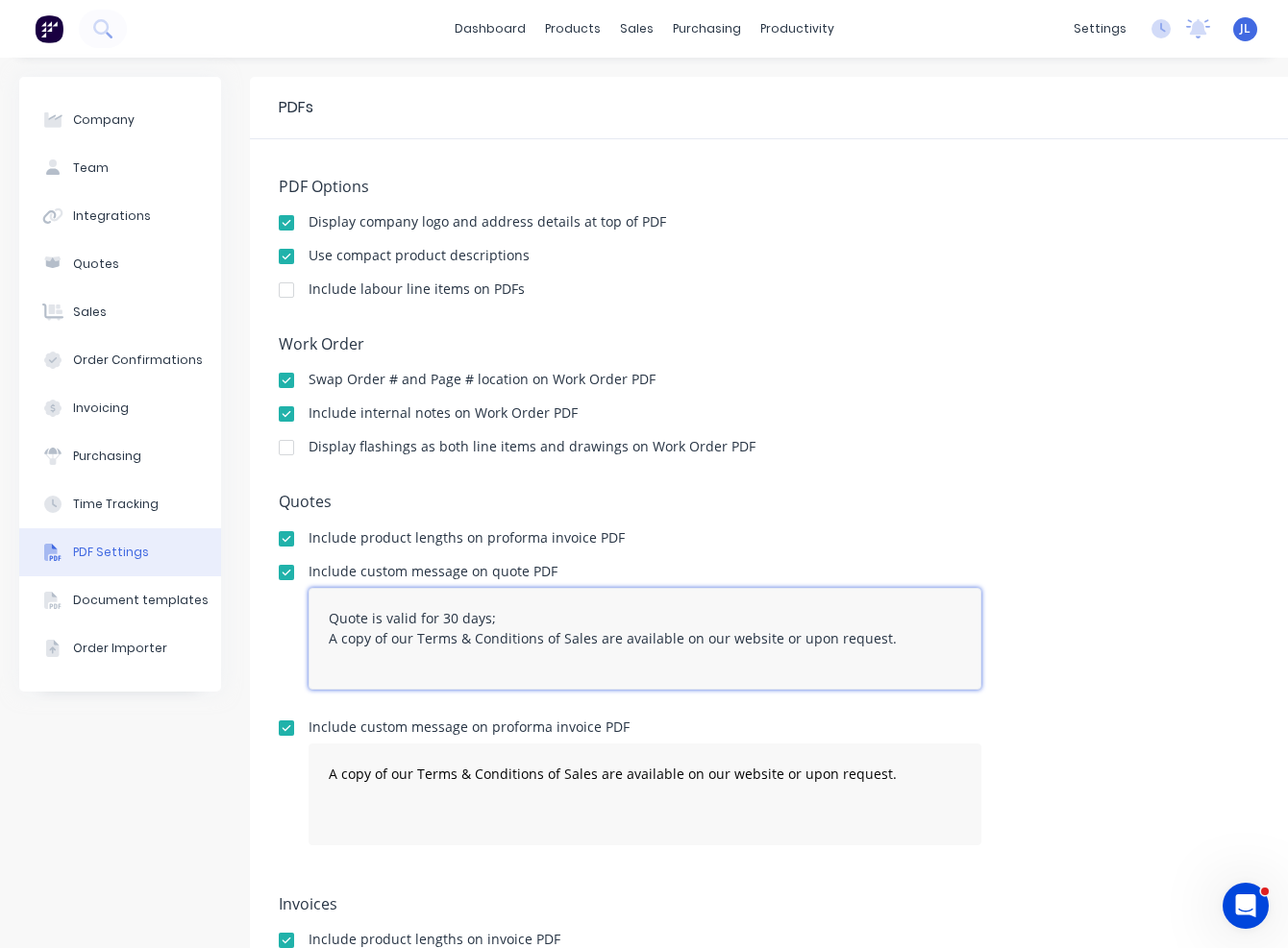
click at [531, 610] on textarea "Quote is valid for 30 days; A copy of our Terms & Conditions of Sales are avail…" at bounding box center [645, 639] width 673 height 102
paste textarea "Please include the quote number in the payment reference."
type textarea "Quote is valid for 30 days; Please include the quote number in the payment refe…"
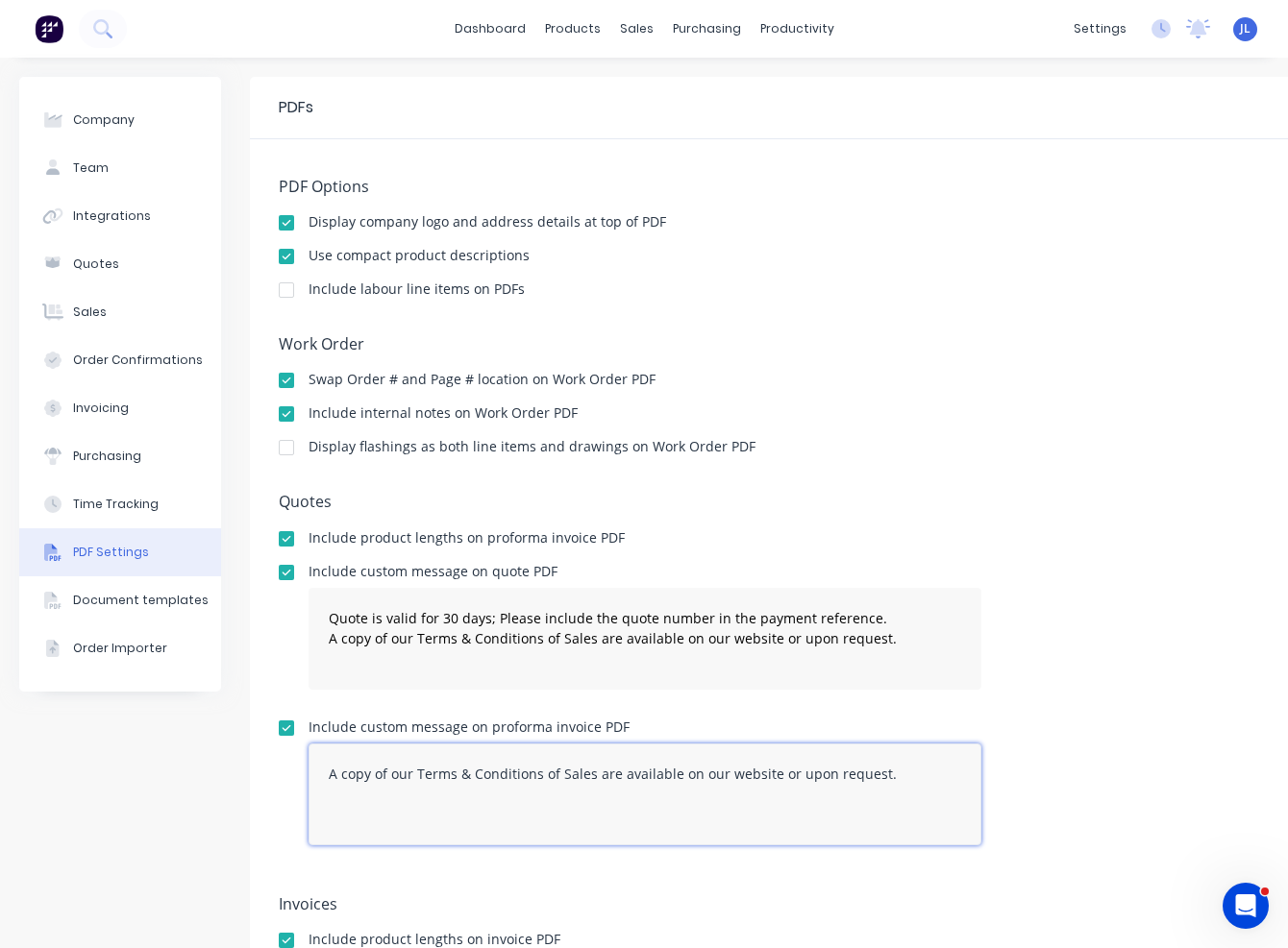
click at [344, 790] on textarea "A copy of our Terms & Conditions of Sales are available on our website or upon …" at bounding box center [645, 794] width 673 height 102
click at [329, 776] on textarea "A copy of our Terms & Conditions of Sales are available on our website or upon …" at bounding box center [645, 794] width 673 height 102
click at [340, 766] on textarea "A copy of our Terms & Conditions of Sales are available on our website or upon …" at bounding box center [645, 794] width 673 height 102
paste textarea "Please include the quote number in the payment reference."
click at [626, 830] on textarea "Please include the quote number in the payment reference. A copy of our Terms &…" at bounding box center [645, 794] width 673 height 102
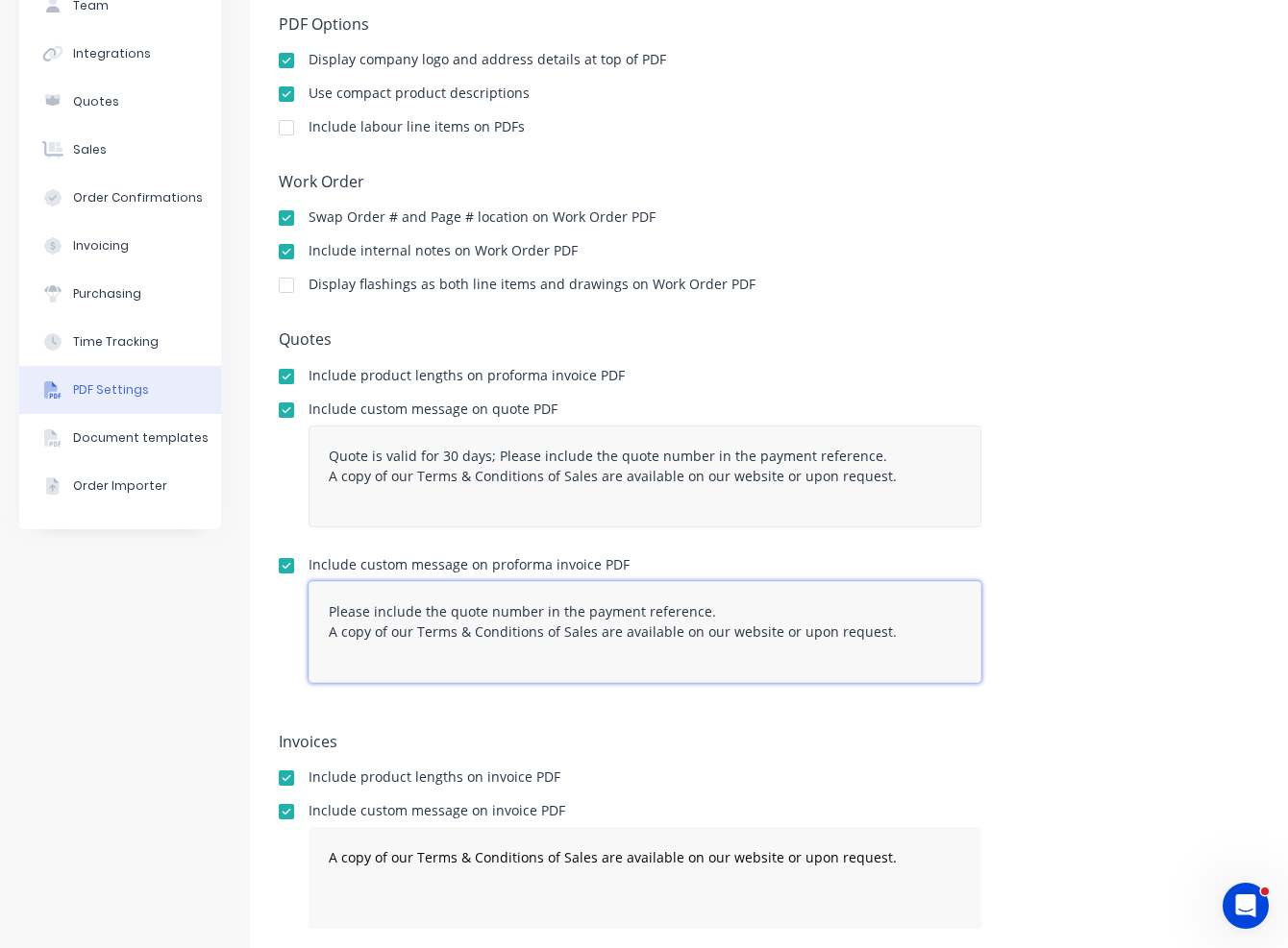
scroll to position [235, 0]
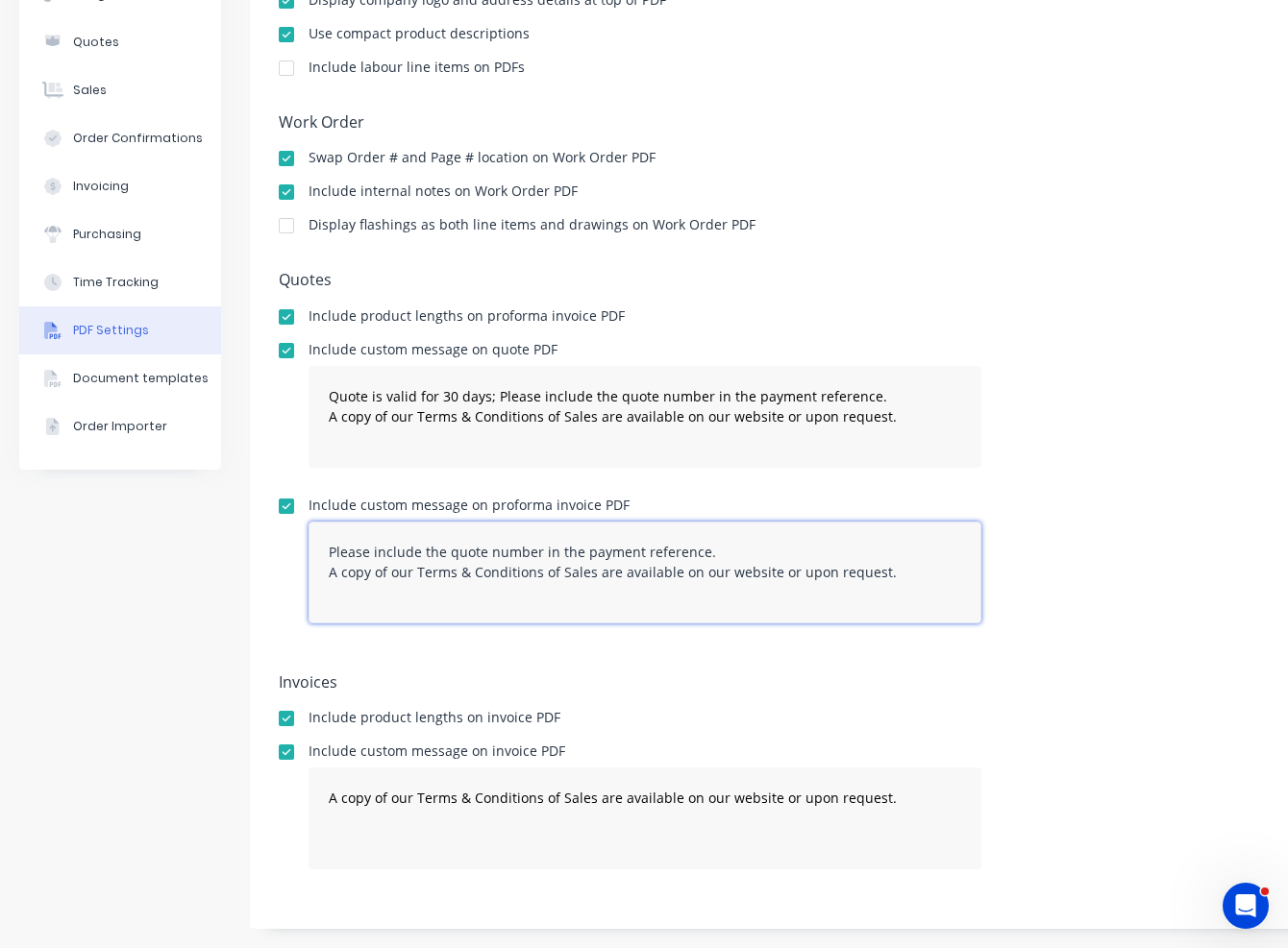
type textarea "Please include the quote number in the payment reference. A copy of our Terms &…"
click at [231, 609] on div "Company Team Integrations Quotes Sales Order Confirmations Invoicing Purchasing…" at bounding box center [688, 392] width 1338 height 1074
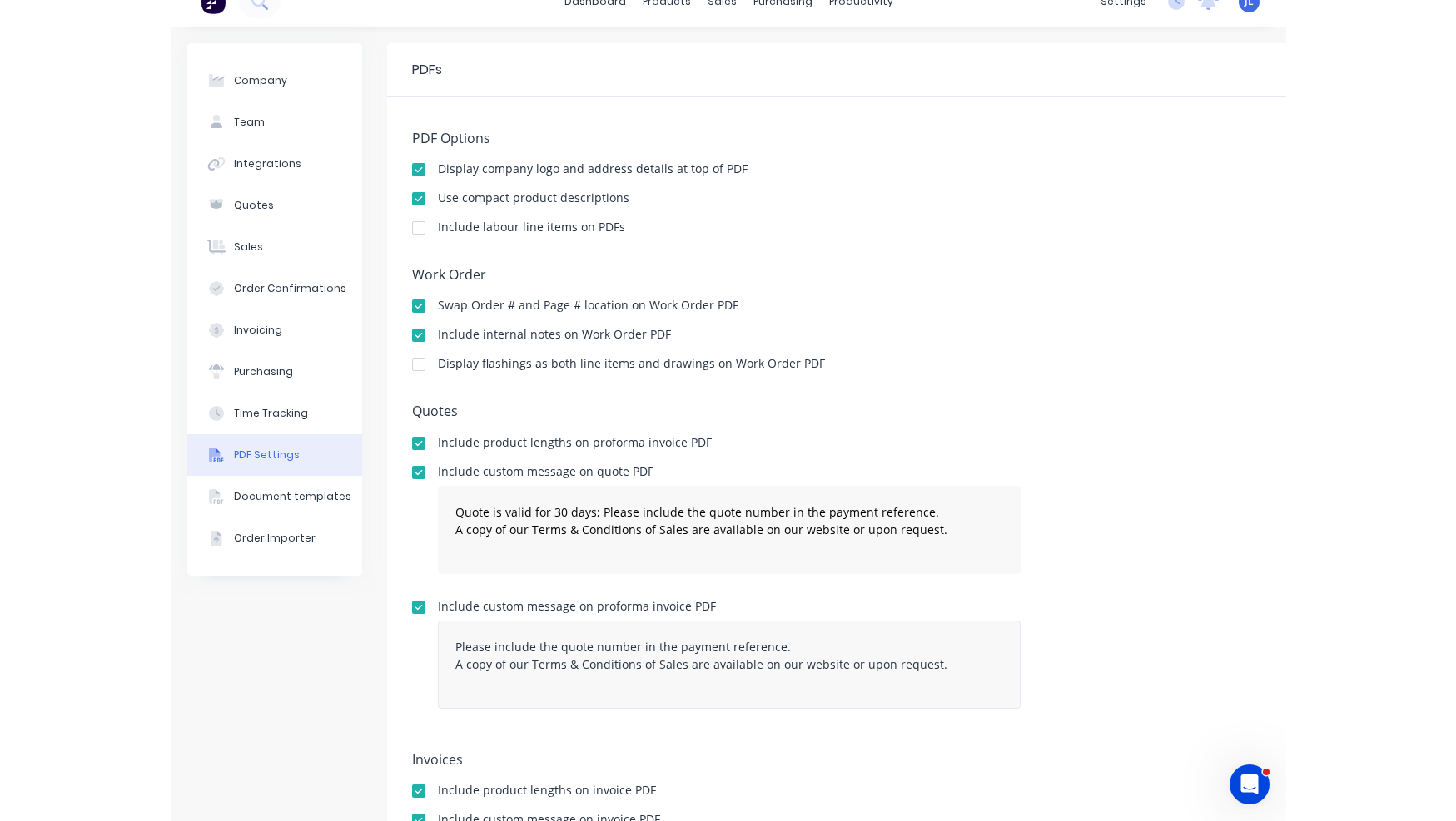
scroll to position [0, 0]
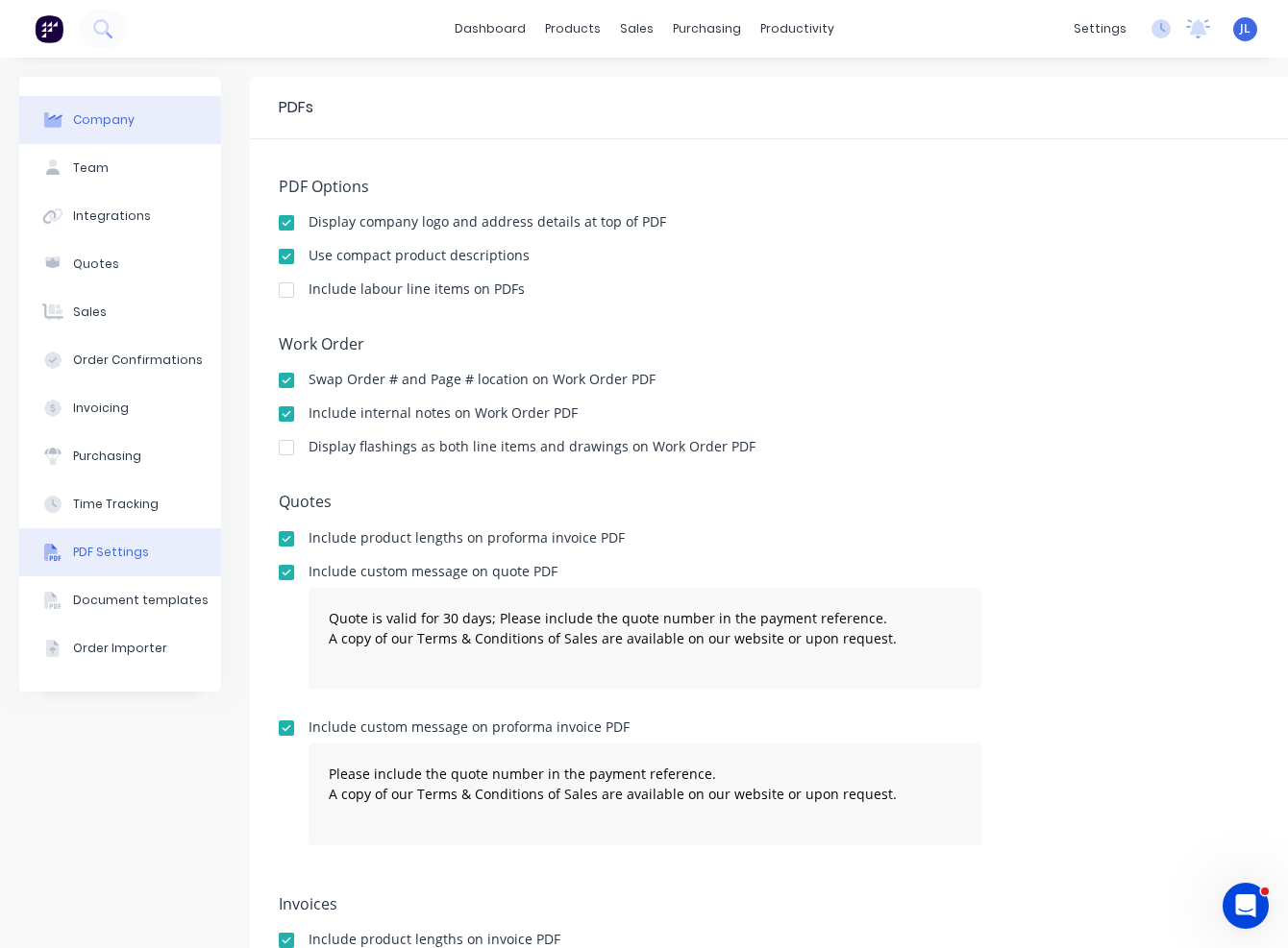
click at [92, 119] on div "Company" at bounding box center [103, 121] width 61 height 18
select select "AU"
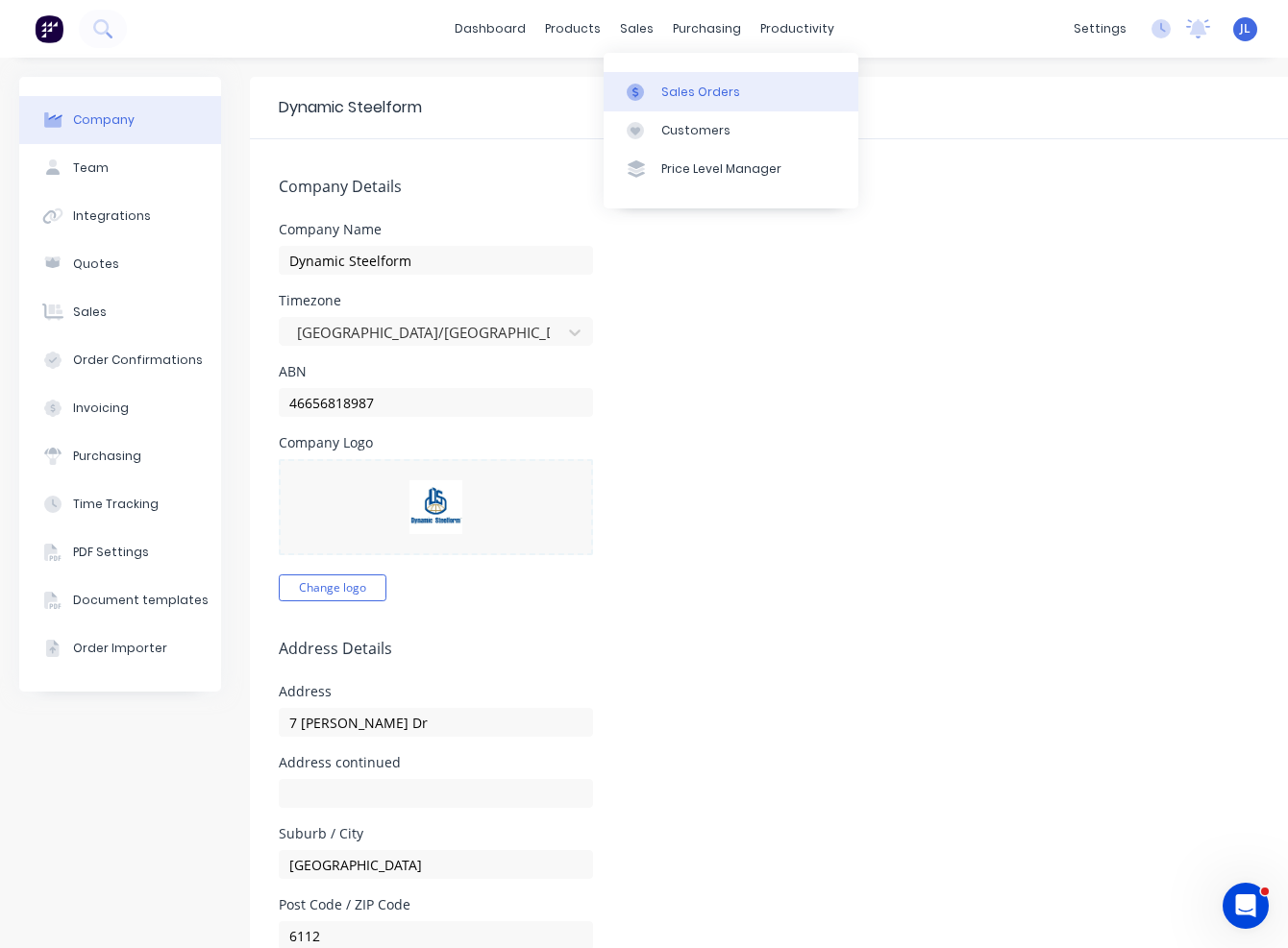
click at [675, 95] on div "Sales Orders" at bounding box center [700, 92] width 79 height 18
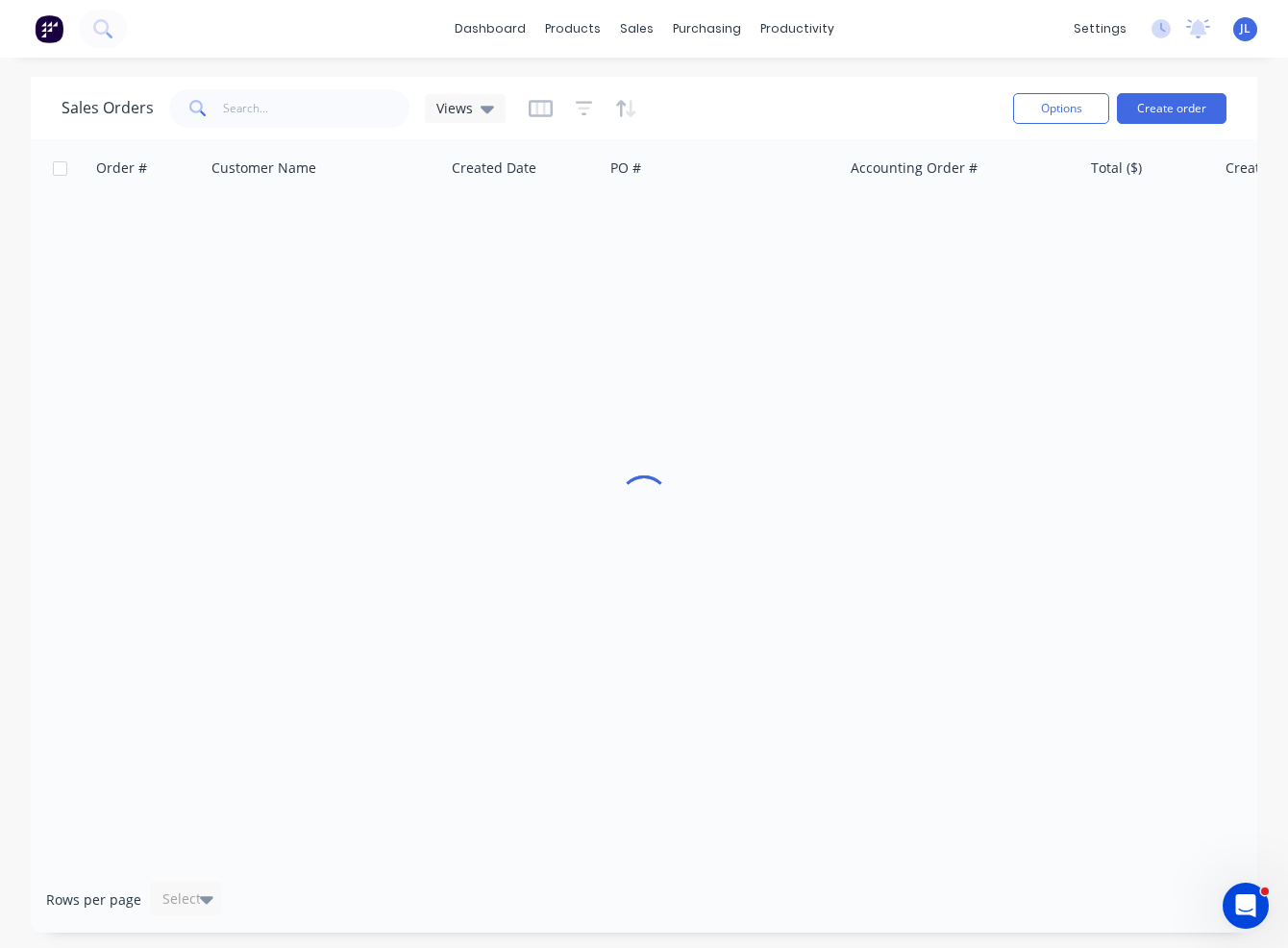
click at [289, 48] on div "dashboard products sales purchasing productivity dashboard products Product Cat…" at bounding box center [644, 28] width 1288 height 57
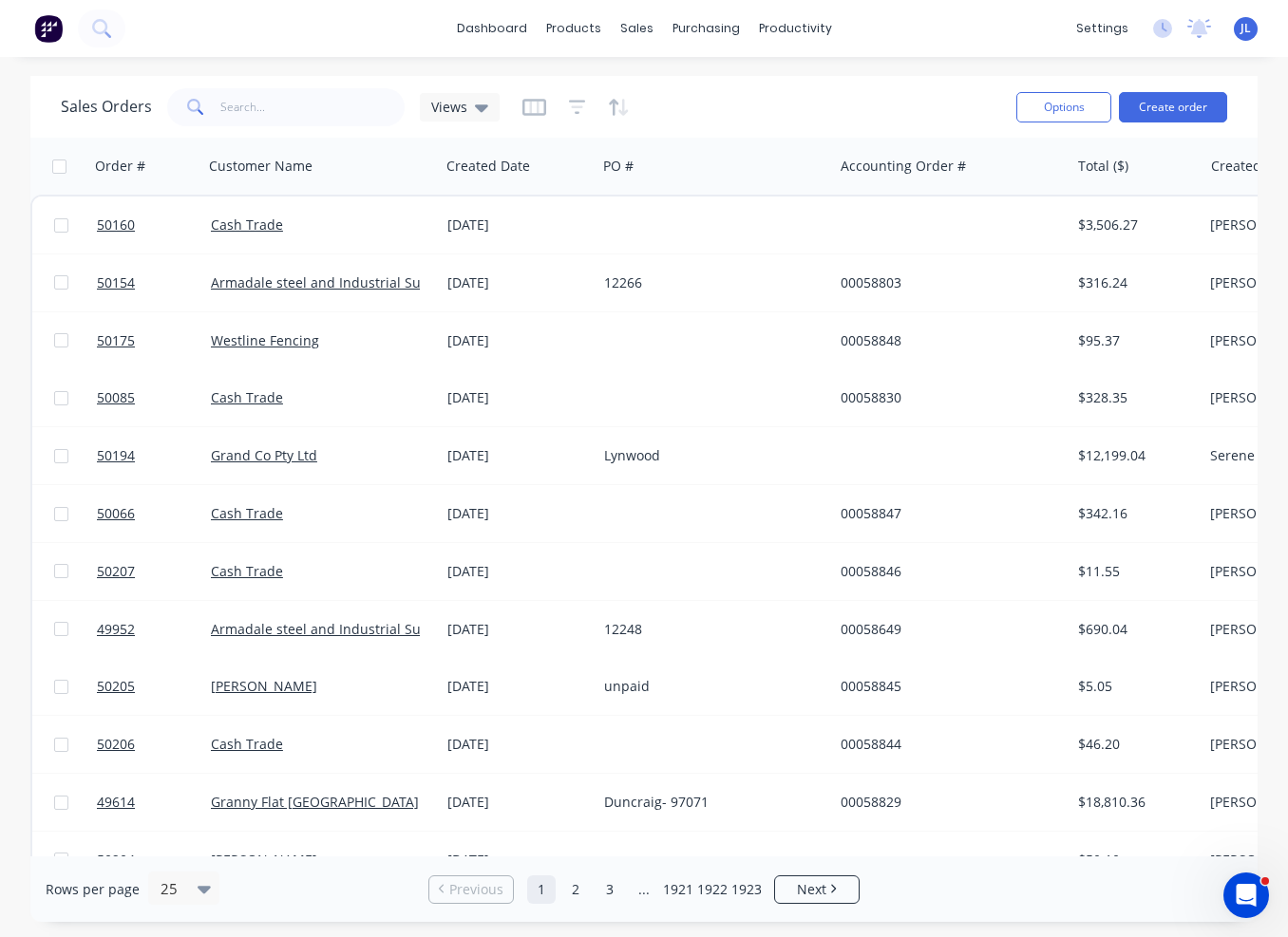
click at [19, 54] on div "dashboard products sales purchasing productivity dashboard products Product Cat…" at bounding box center [644, 28] width 1288 height 57
click at [713, 96] on div "Sales Orders" at bounding box center [706, 91] width 78 height 17
click at [692, 79] on link "Sales Orders" at bounding box center [736, 90] width 252 height 38
click at [261, 109] on input "text" at bounding box center [312, 108] width 186 height 38
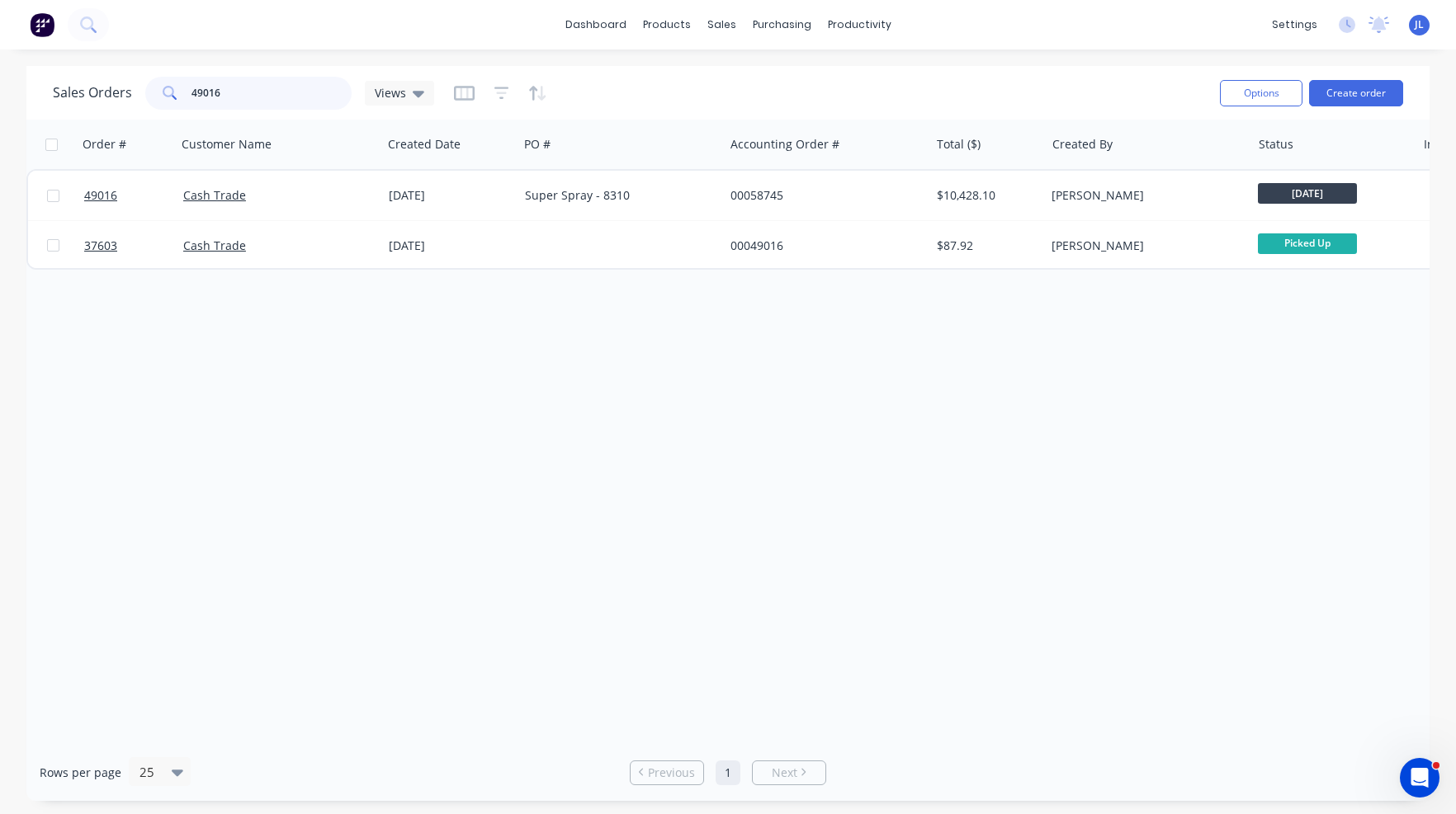
type input "49016"
click at [390, 400] on div "Order # Customer Name Created Date PO # Accounting Order # Total ($) Created By…" at bounding box center [728, 432] width 1403 height 624
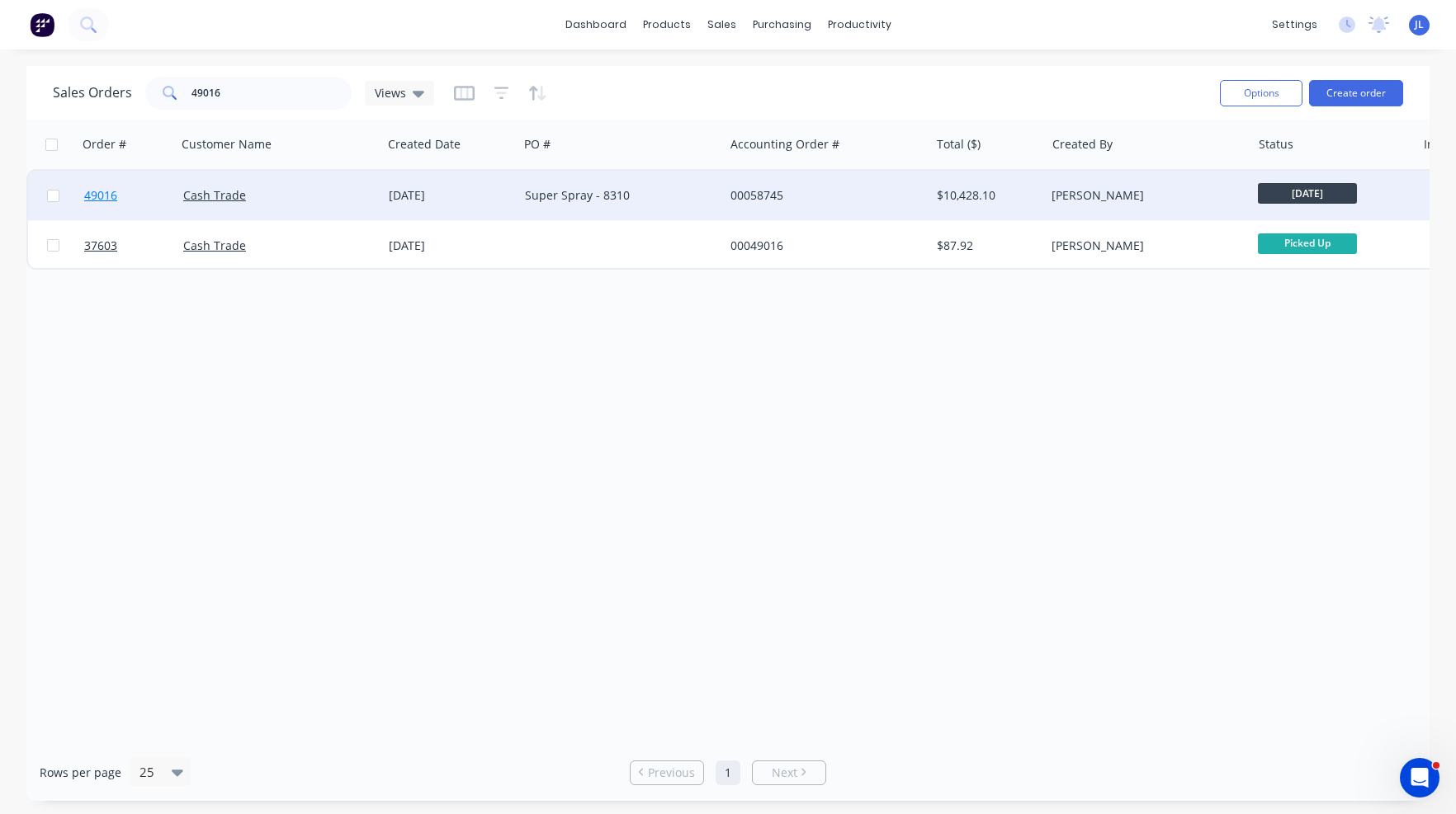
click at [96, 196] on span "49016" at bounding box center [101, 195] width 33 height 17
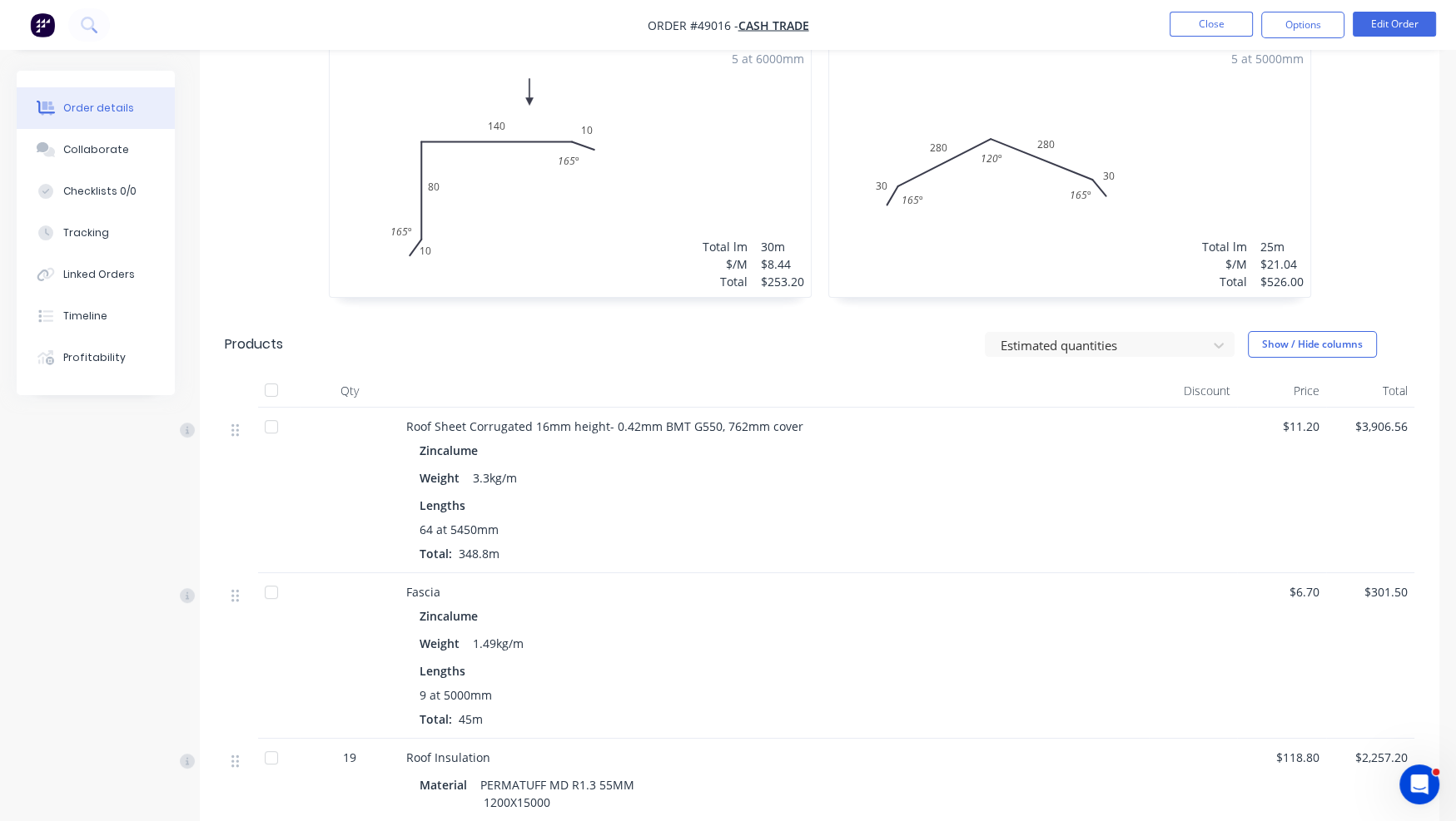
scroll to position [499, 0]
click at [763, 347] on div "Estimated quantities Show / Hide columns" at bounding box center [946, 343] width 936 height 27
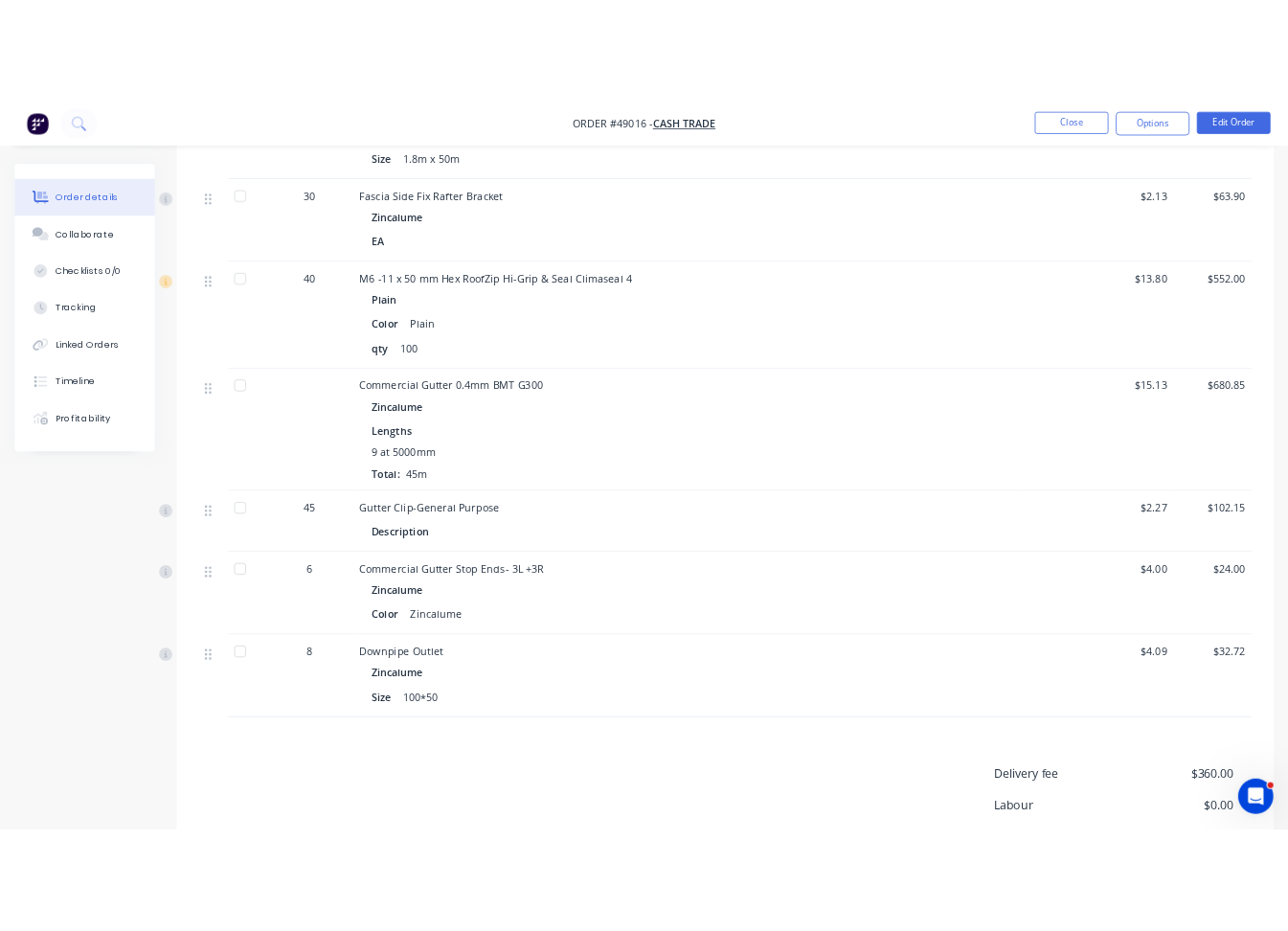
scroll to position [1725, 0]
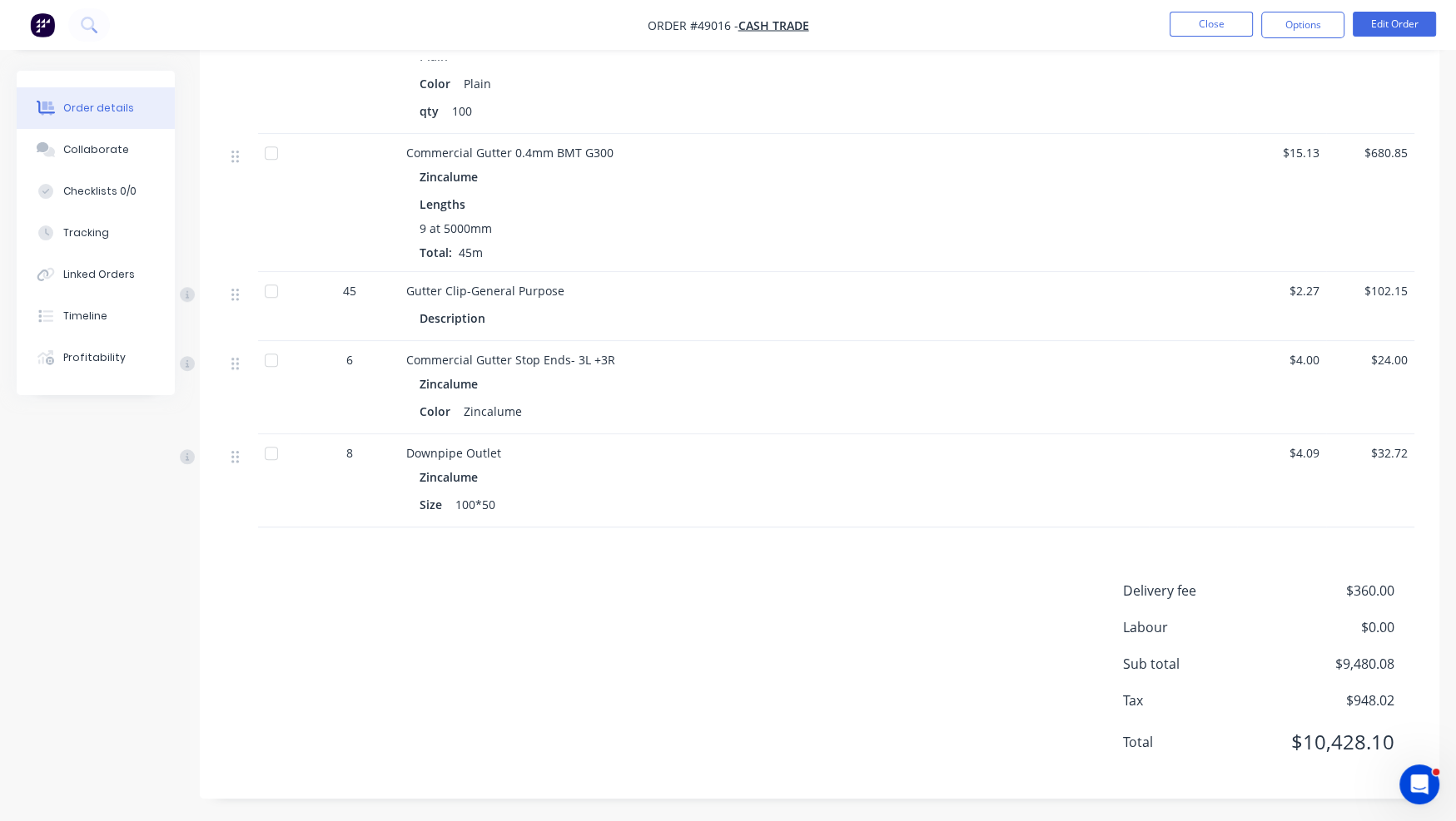
click at [903, 626] on div "Delivery fee $360.00 Labour $0.00 Sub total $9,480.08 Tax $948.02 Total $10,428…" at bounding box center [819, 677] width 1189 height 193
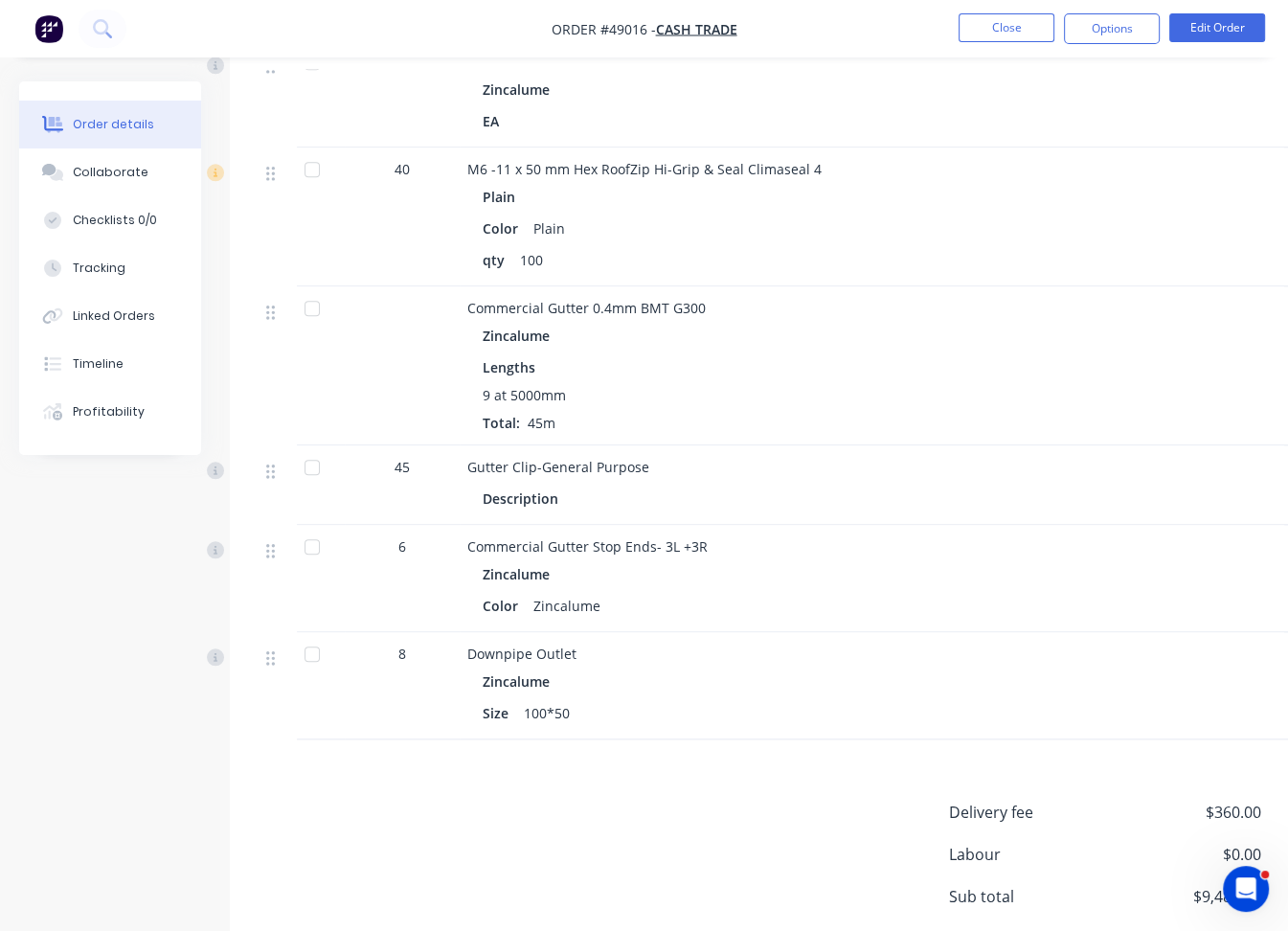
click at [261, 28] on nav "Order #49016 - Cash Trade Close Options Edit Order" at bounding box center [644, 28] width 1288 height 57
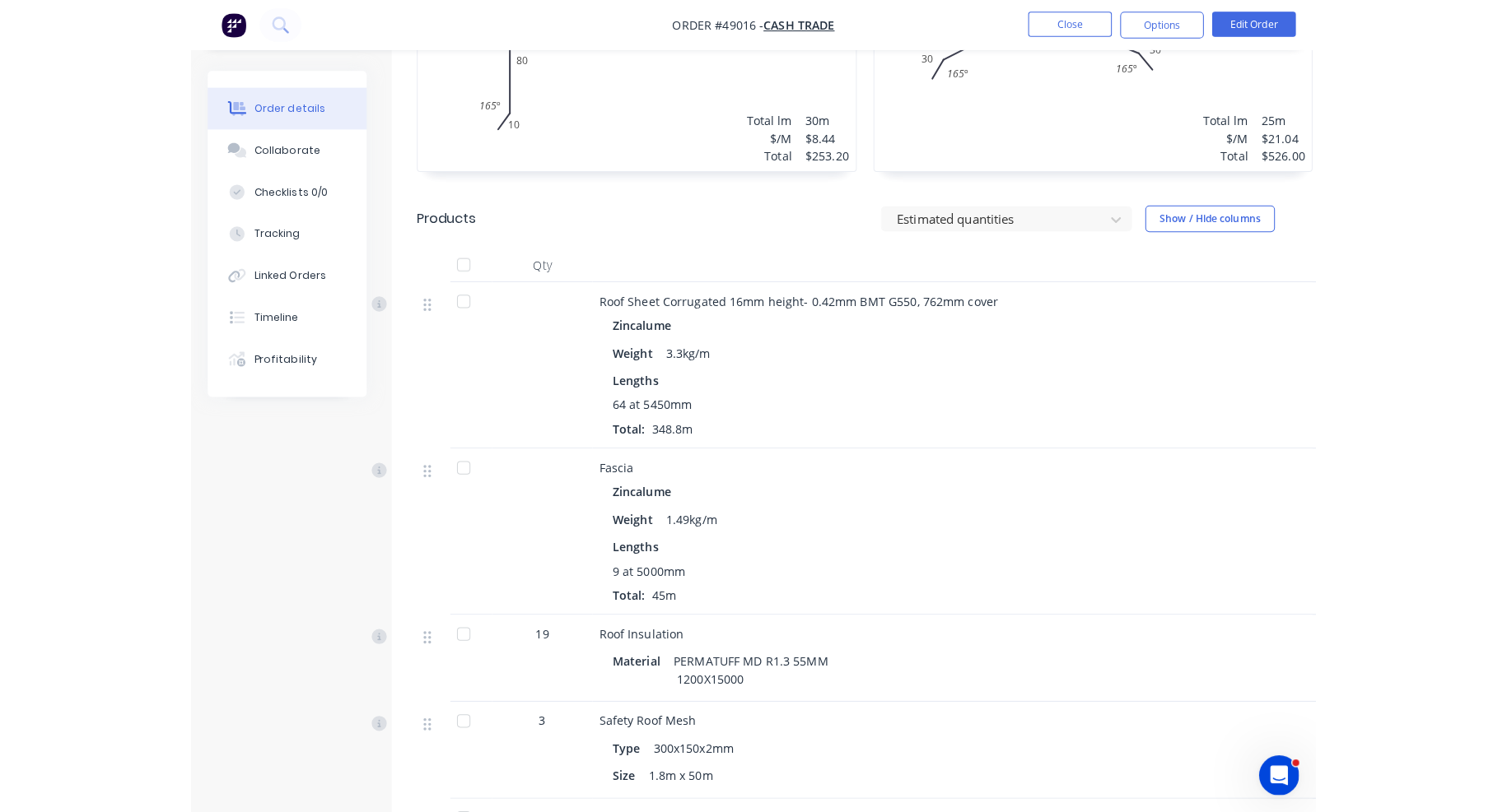
scroll to position [0, 0]
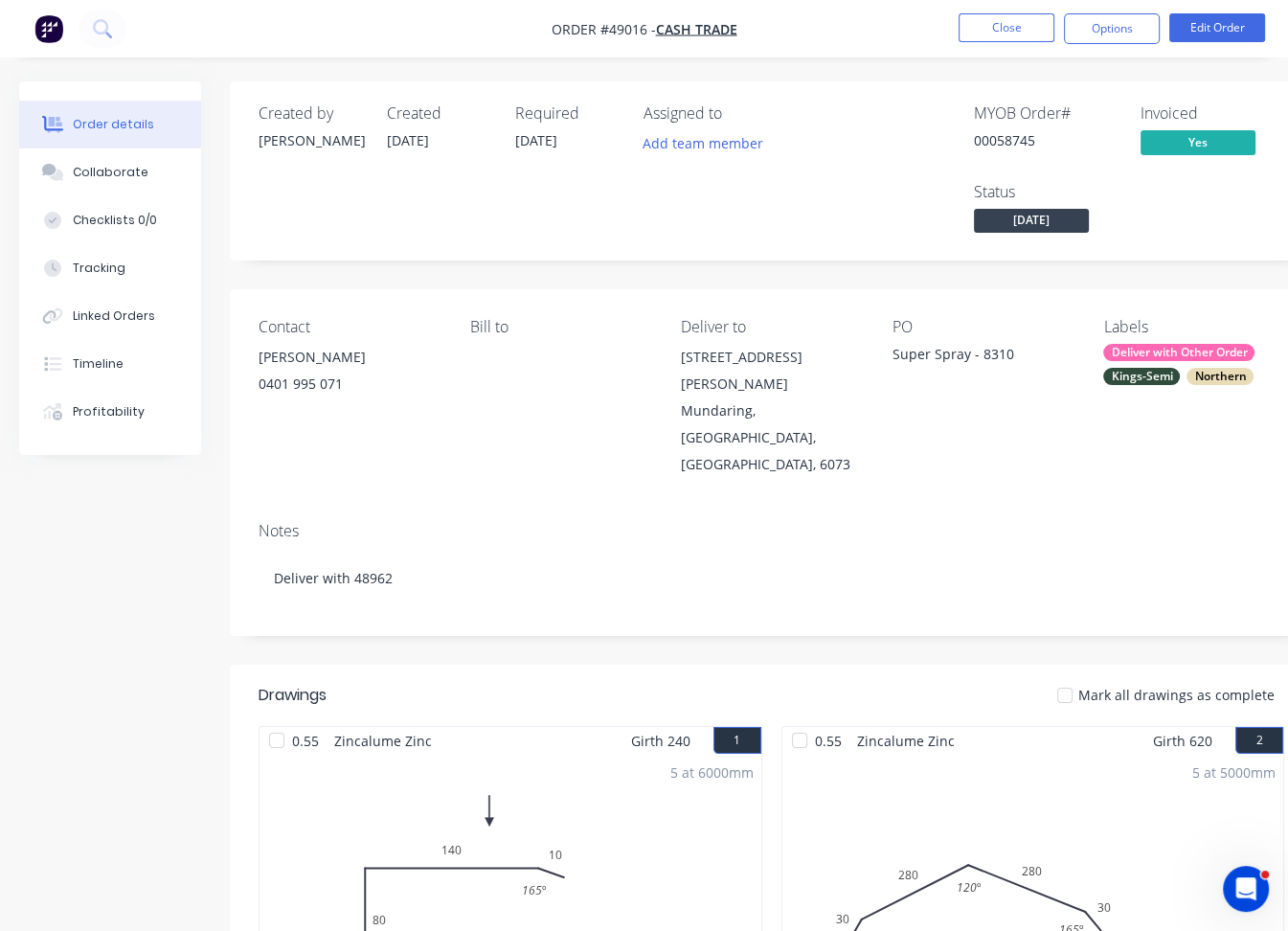
click at [400, 440] on div "Contact [PERSON_NAME] [PHONE_NUMBER] Bill to Deliver to [STREET_ADDRESS][PERSON…" at bounding box center [771, 397] width 1084 height 217
click at [985, 20] on button "Close" at bounding box center [1006, 28] width 96 height 29
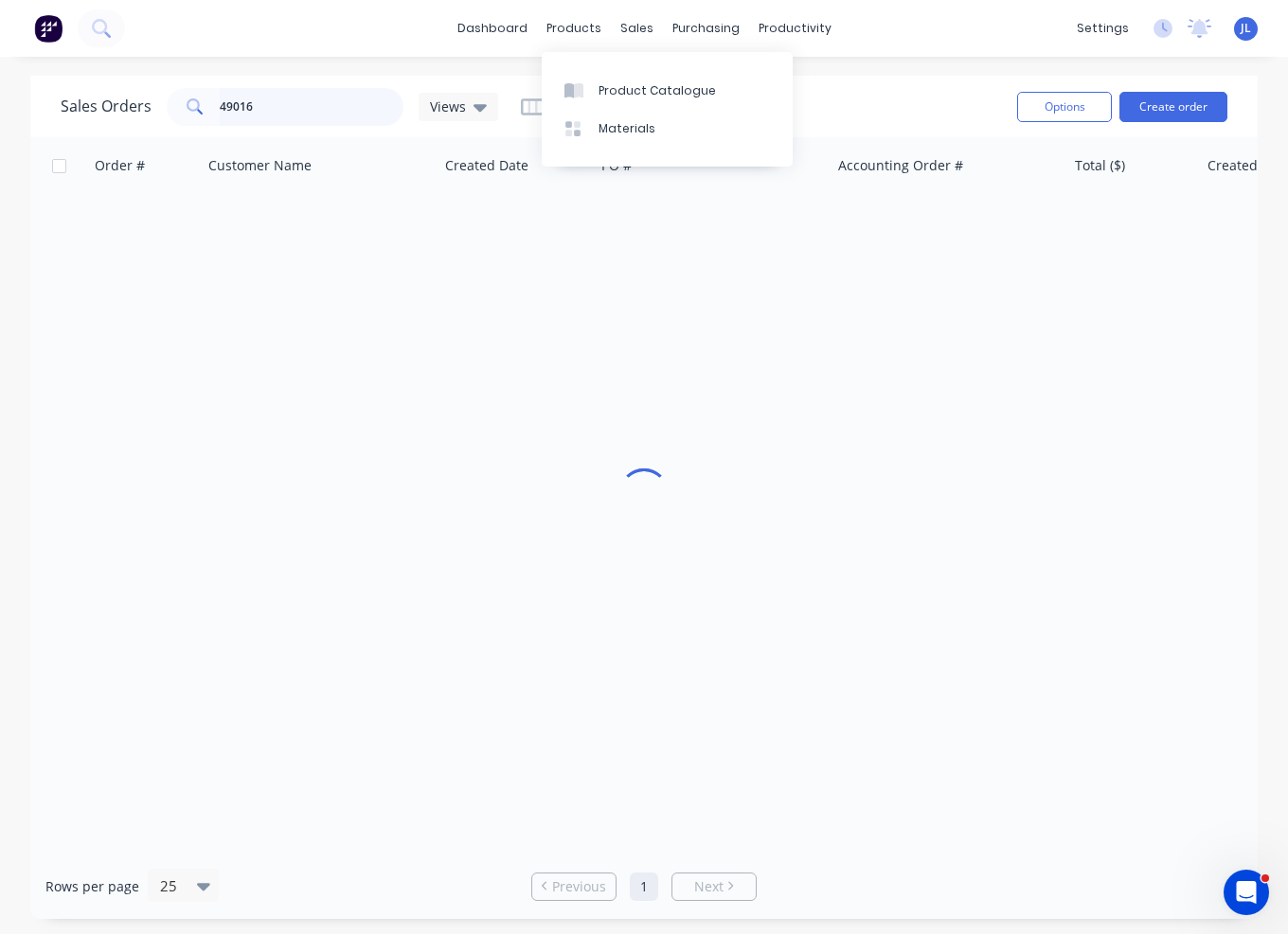
click at [289, 105] on input "49016" at bounding box center [311, 107] width 185 height 38
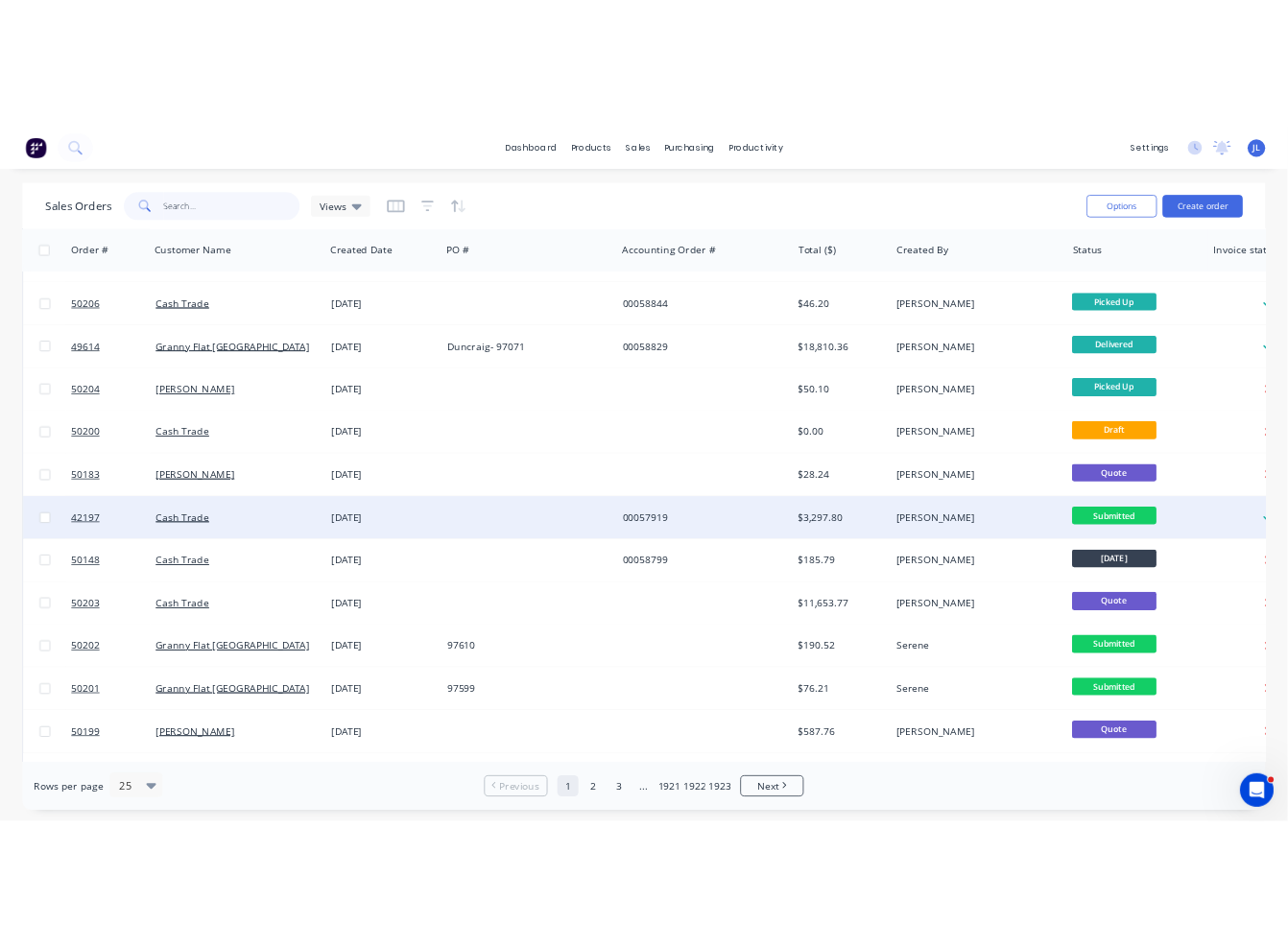
scroll to position [576, 0]
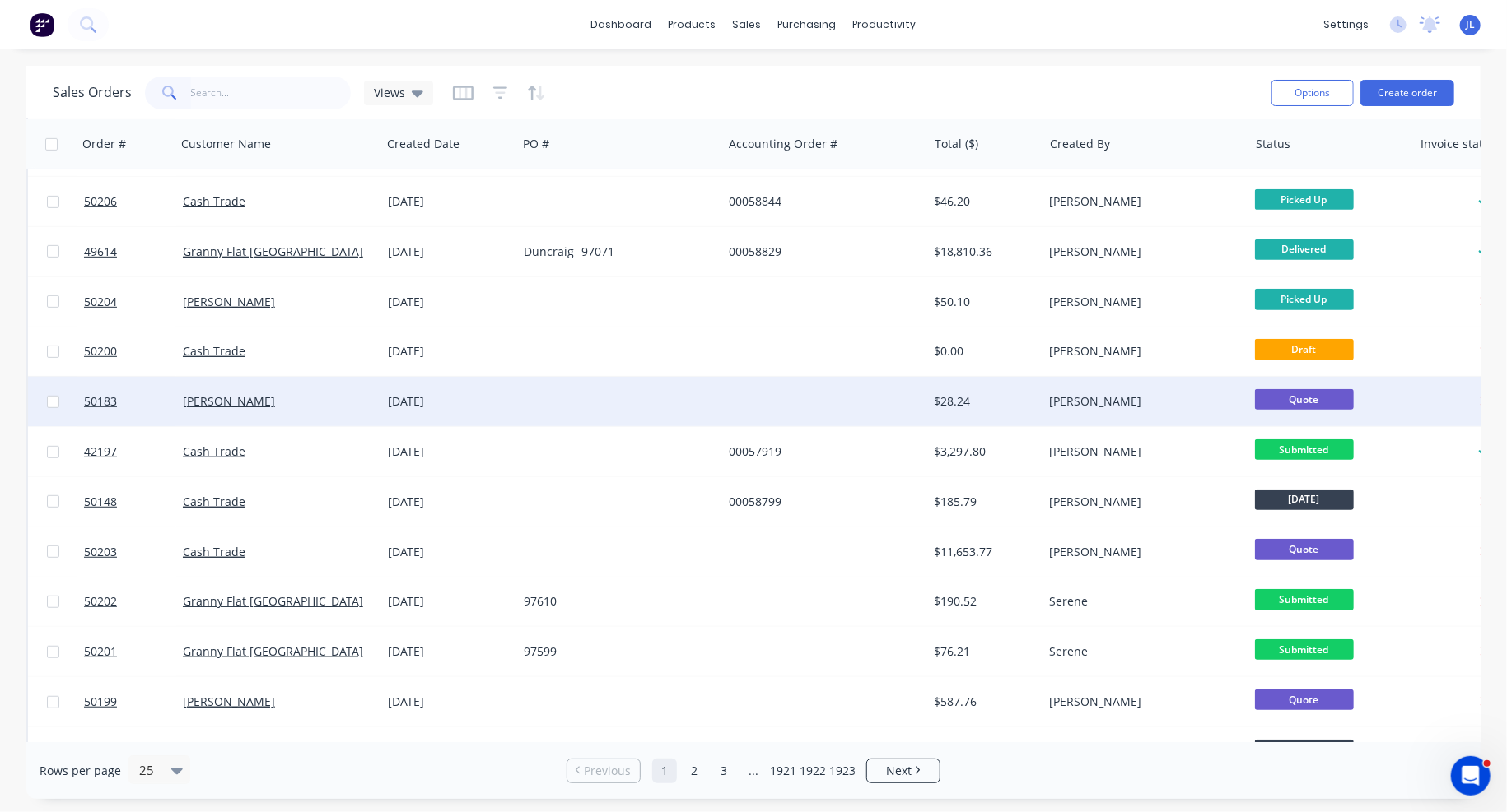
click at [612, 407] on div at bounding box center [620, 401] width 205 height 49
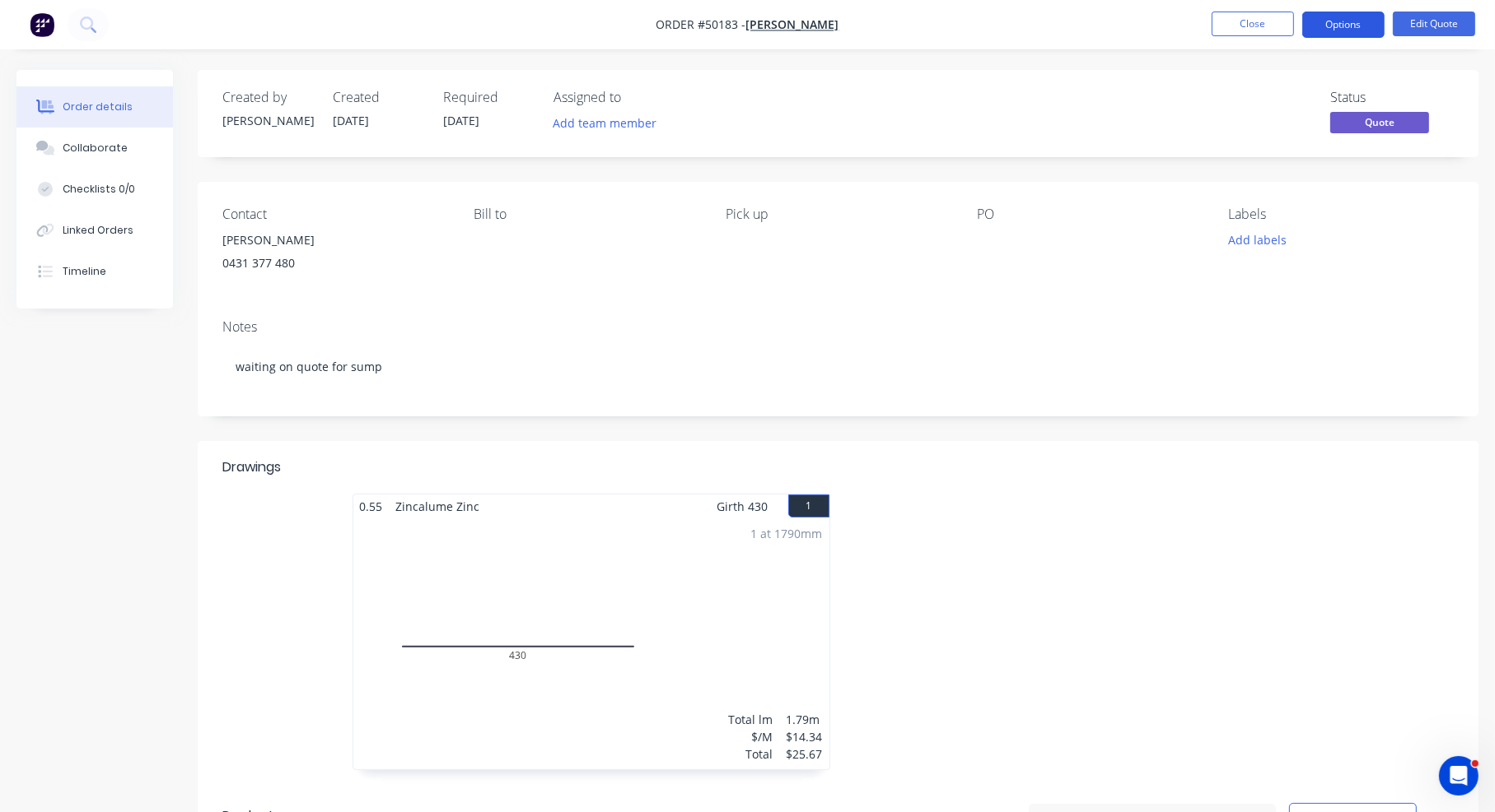
drag, startPoint x: 1322, startPoint y: 34, endPoint x: 1332, endPoint y: 27, distance: 12.2
click at [893, 32] on button "Options" at bounding box center [1343, 25] width 82 height 27
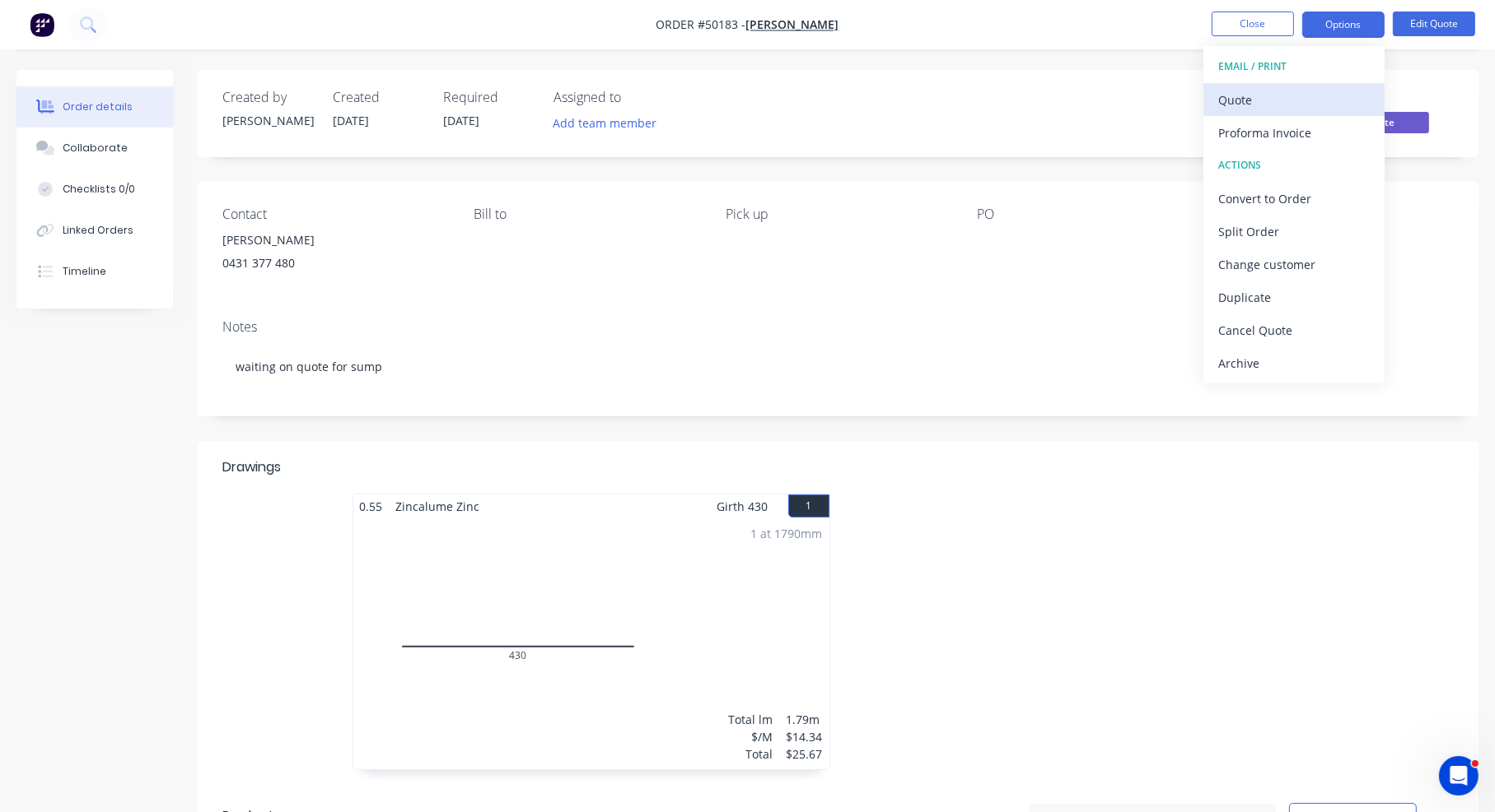
click at [893, 97] on div "Quote" at bounding box center [1294, 100] width 152 height 24
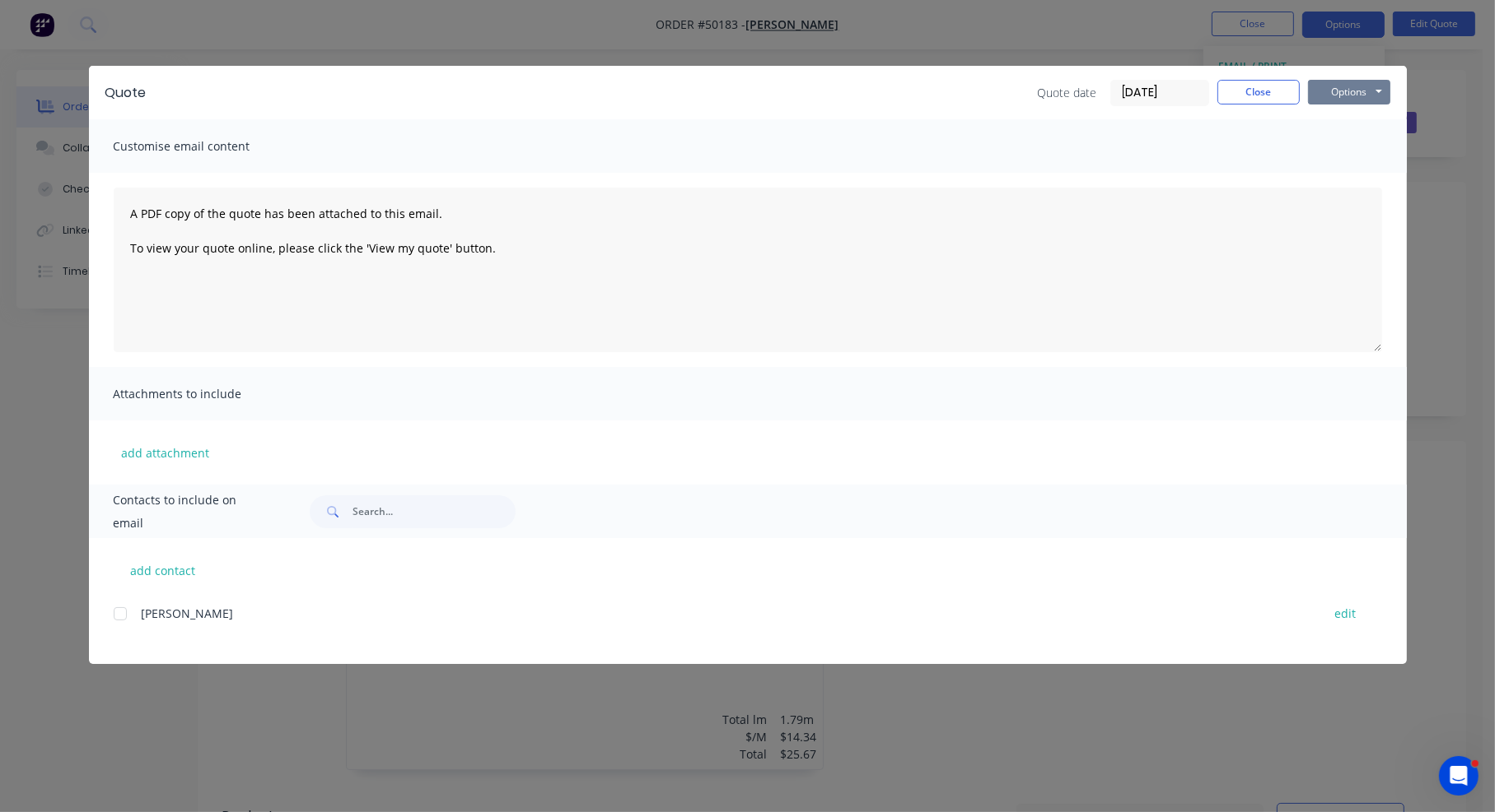
click at [893, 97] on button "Options" at bounding box center [1348, 92] width 82 height 25
click at [893, 144] on button "Print" at bounding box center [1360, 148] width 106 height 27
click at [893, 103] on div "Quote date [DATE] Close Options Preview Print Email" at bounding box center [1213, 93] width 352 height 27
drag, startPoint x: 1262, startPoint y: 78, endPoint x: 1258, endPoint y: 64, distance: 14.6
click at [893, 80] on div "Quote Quote date [DATE] Close Options Preview Print Email" at bounding box center [748, 92] width 1318 height 53
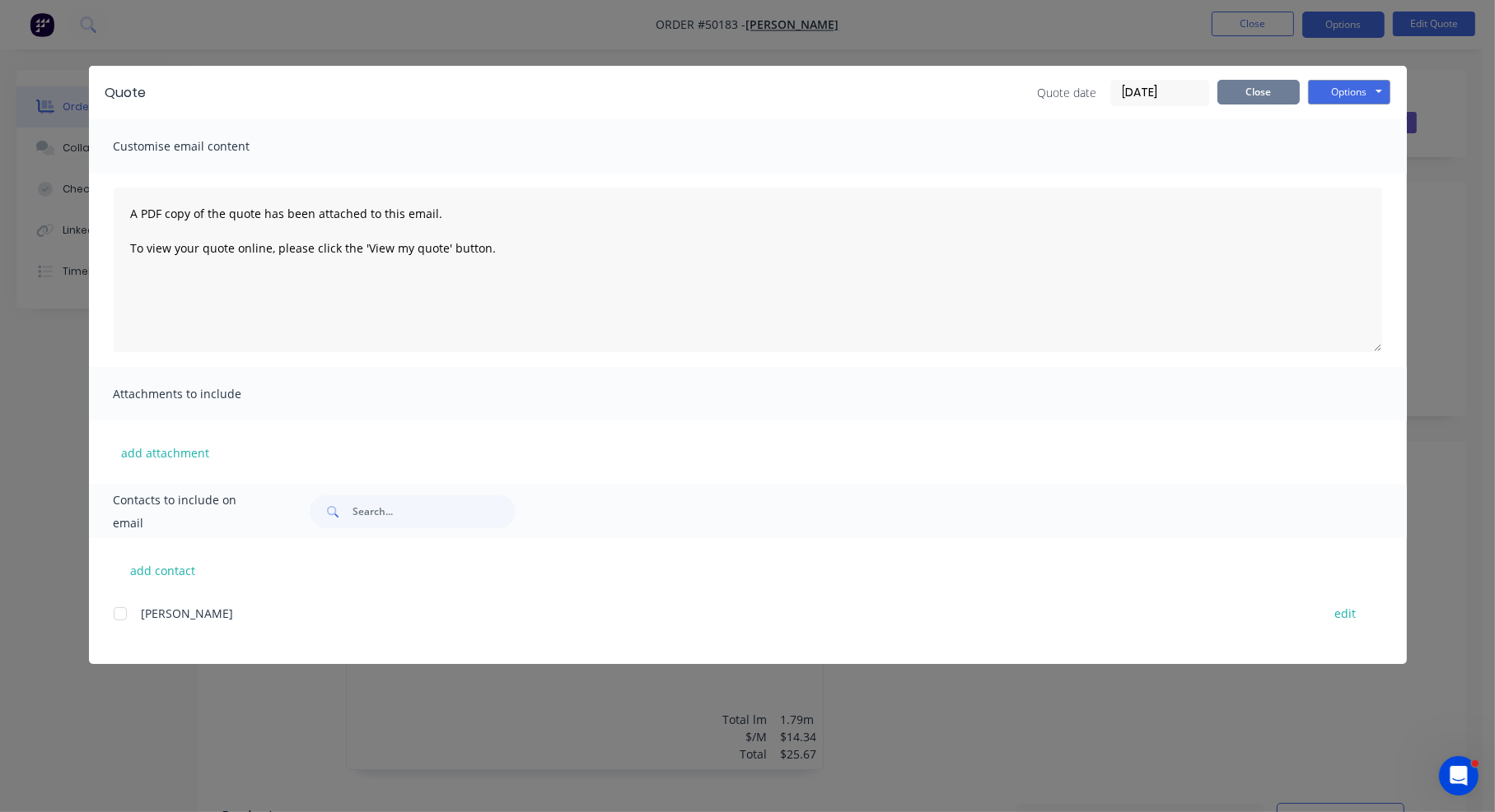
click at [893, 87] on button "Close" at bounding box center [1258, 92] width 82 height 25
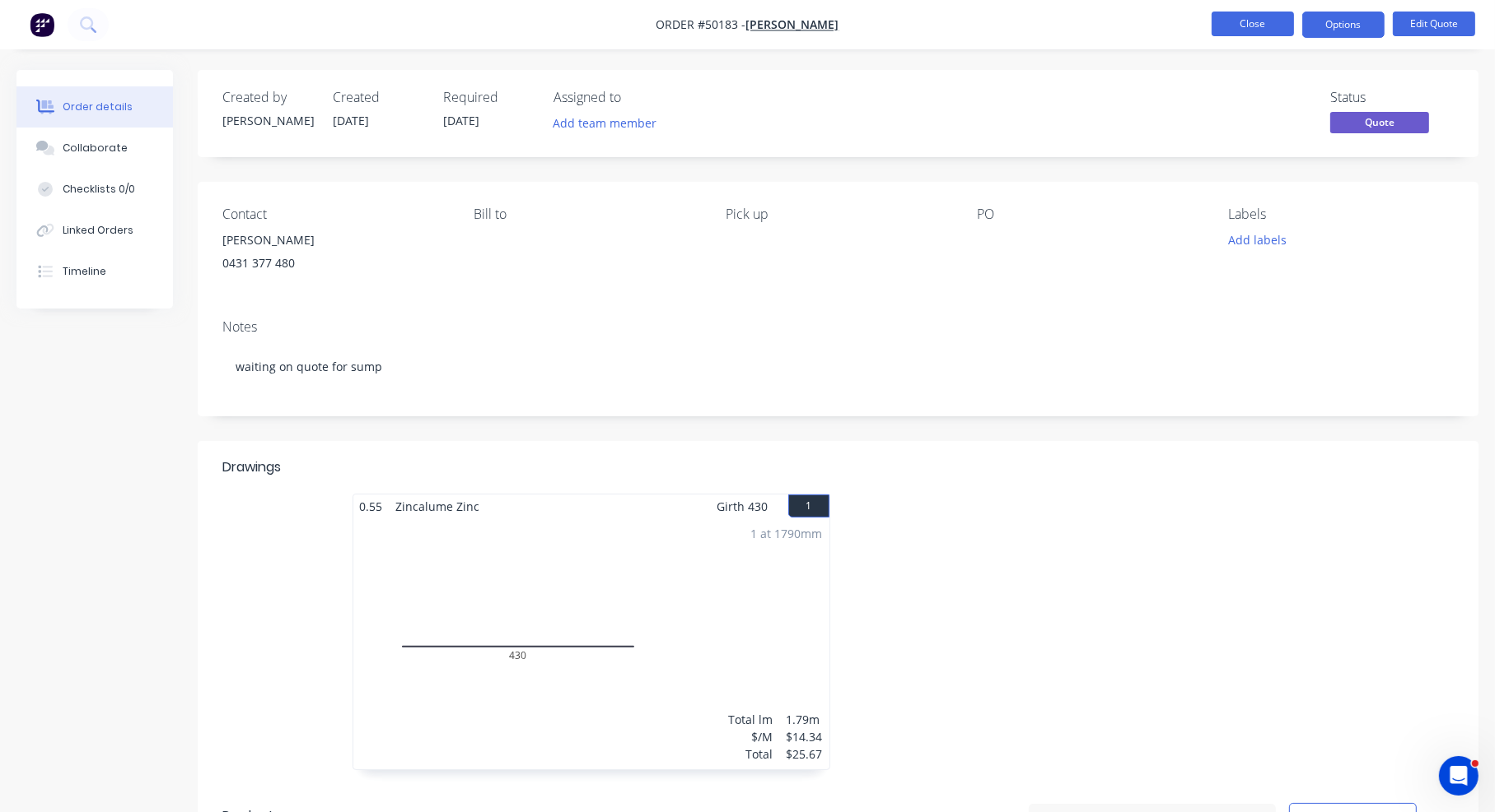
click at [893, 35] on button "Close" at bounding box center [1252, 24] width 82 height 25
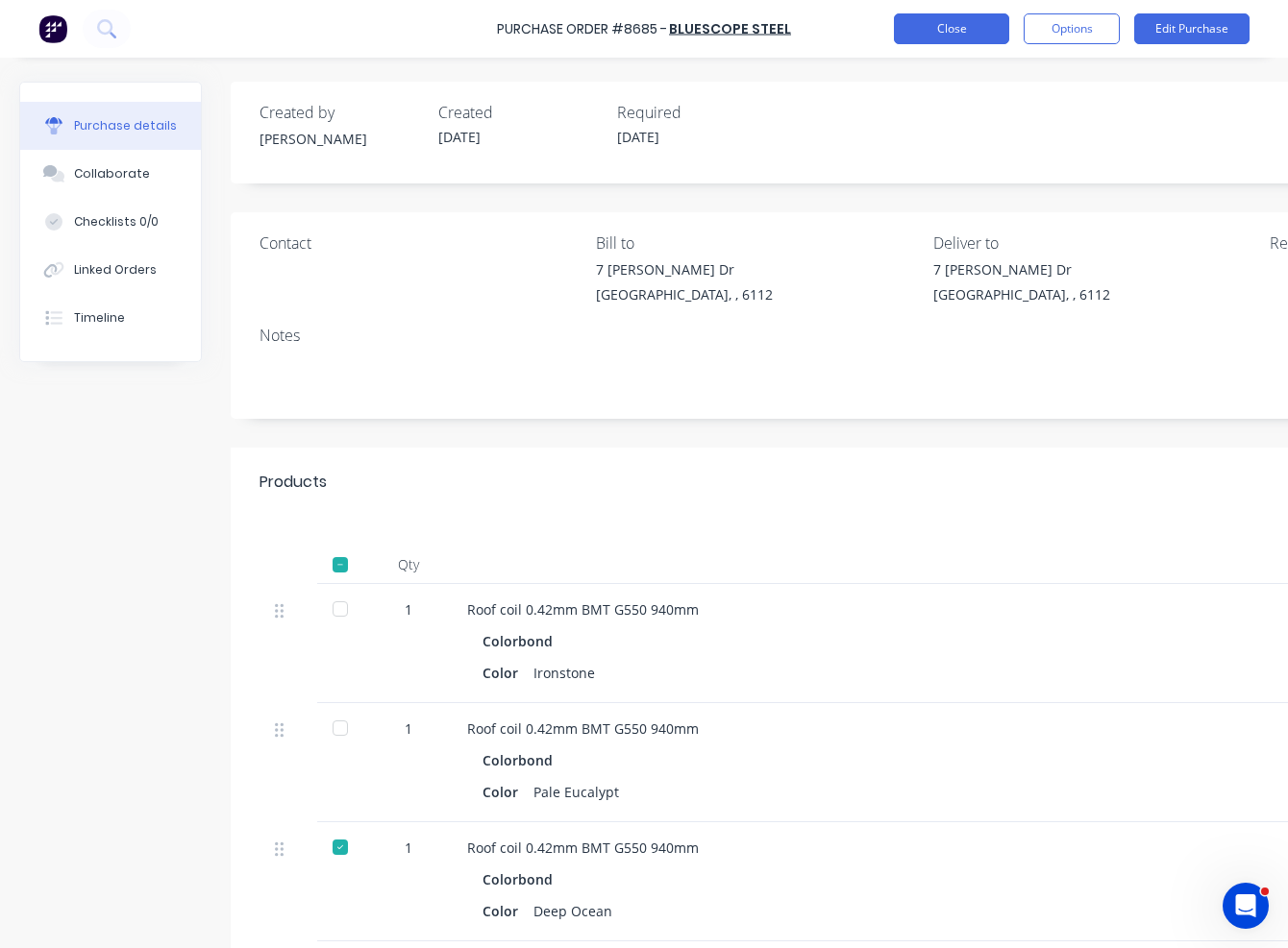
click at [982, 28] on button "Close" at bounding box center [951, 29] width 116 height 31
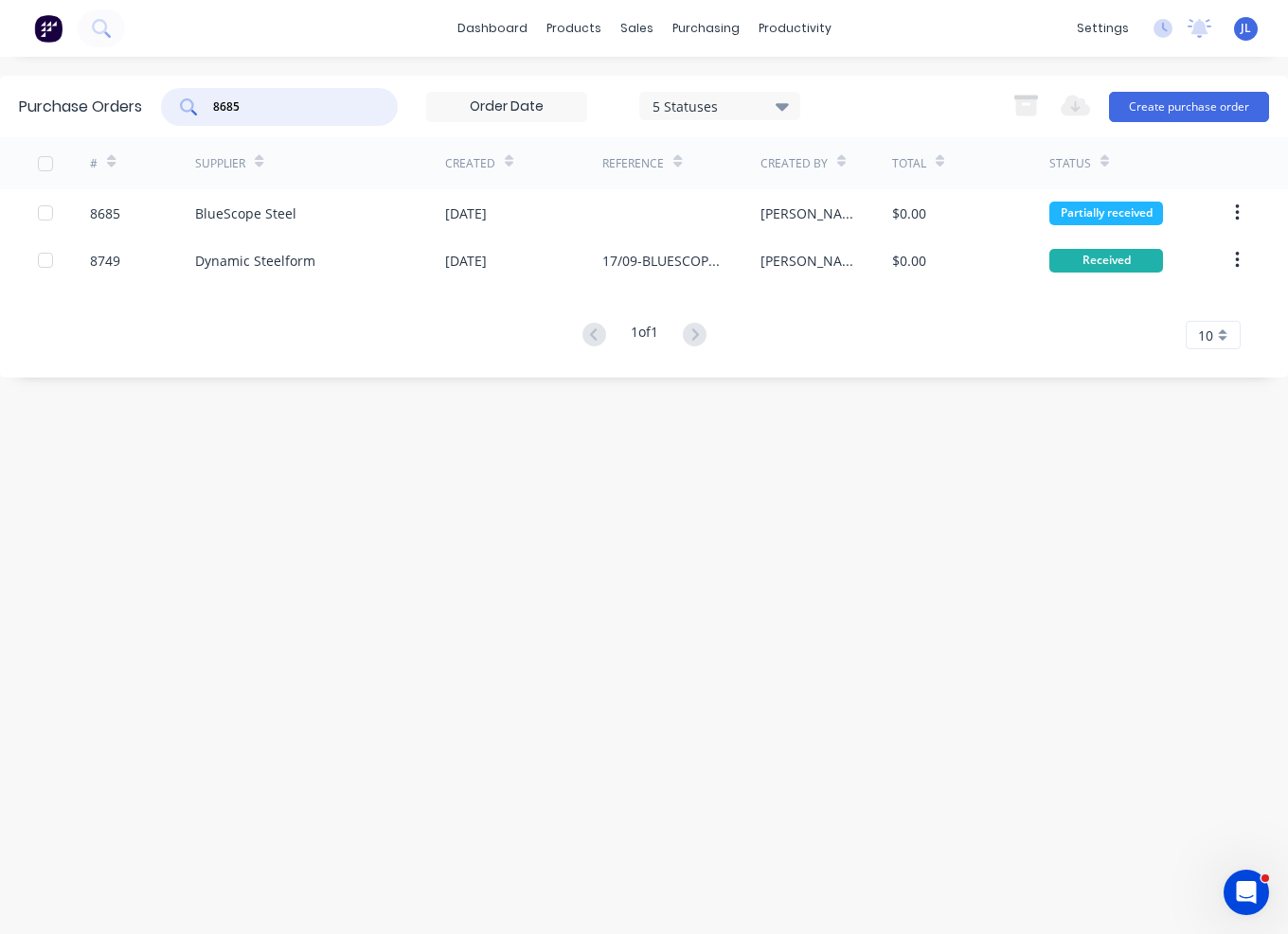
click at [275, 109] on input "8685" at bounding box center [289, 107] width 157 height 19
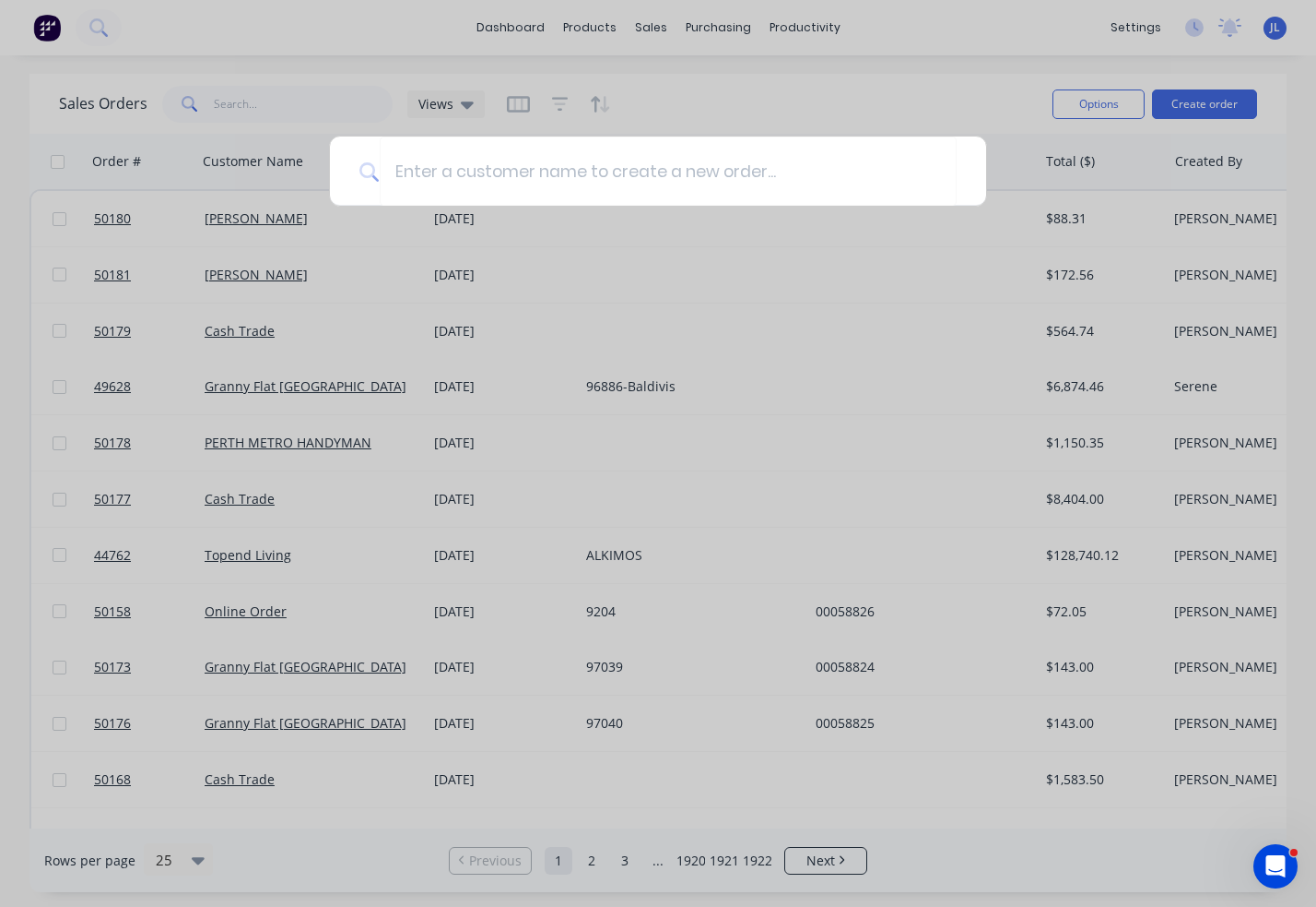
click at [277, 38] on div at bounding box center [658, 454] width 1316 height 907
